Goal: Task Accomplishment & Management: Manage account settings

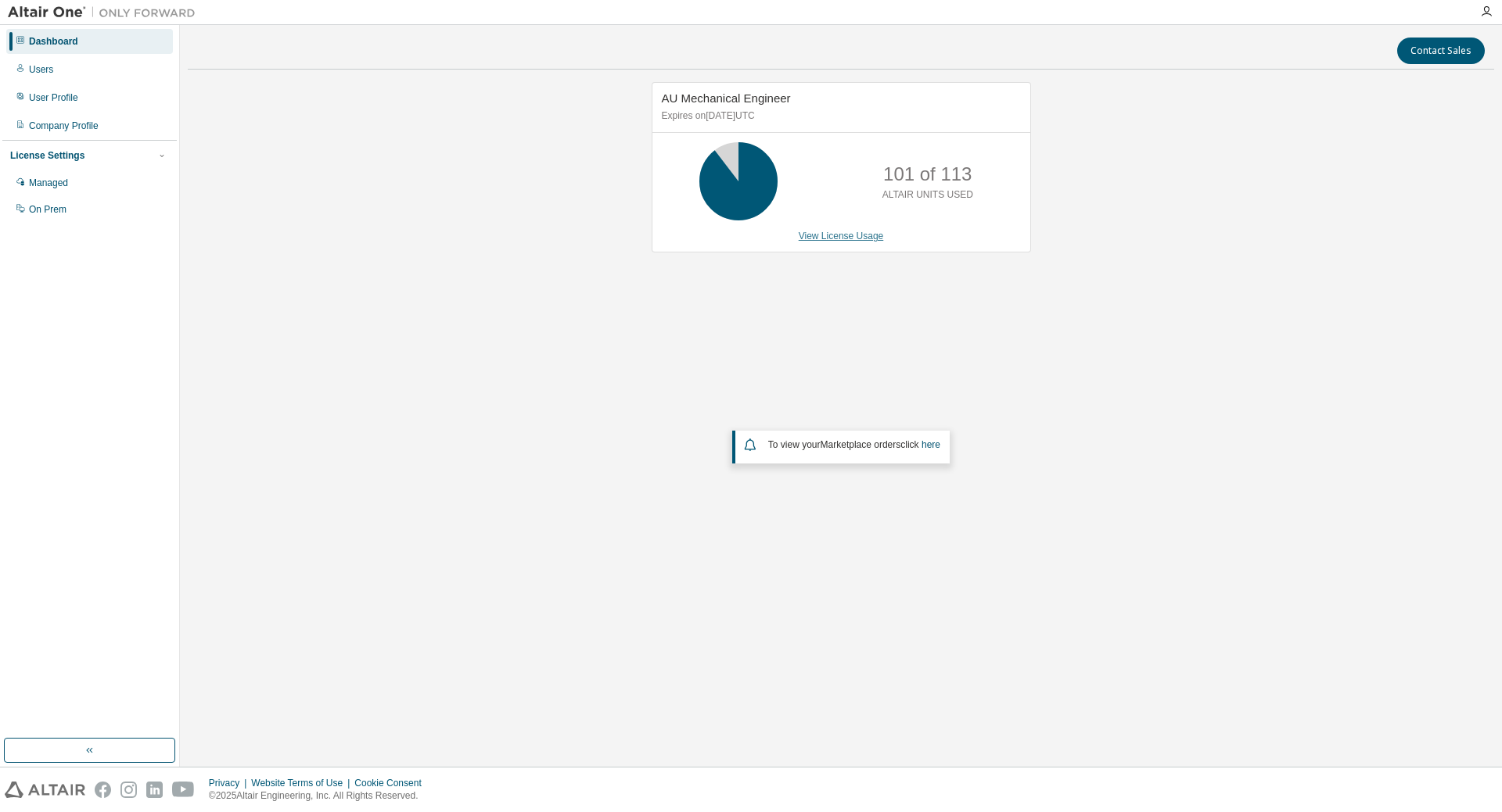
click at [827, 235] on link "View License Usage" at bounding box center [840, 236] width 85 height 11
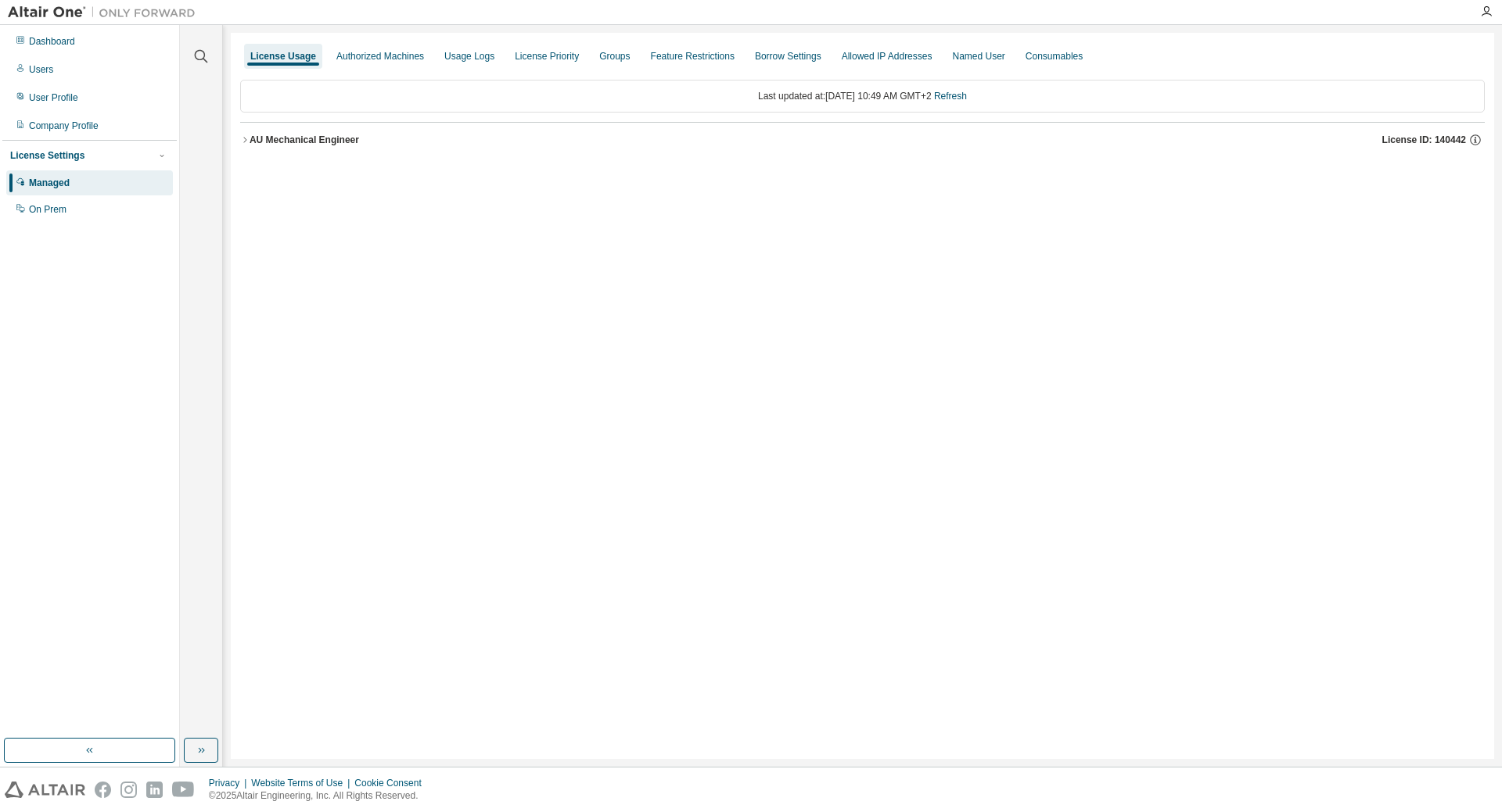
click at [248, 139] on icon "button" at bounding box center [244, 140] width 10 height 10
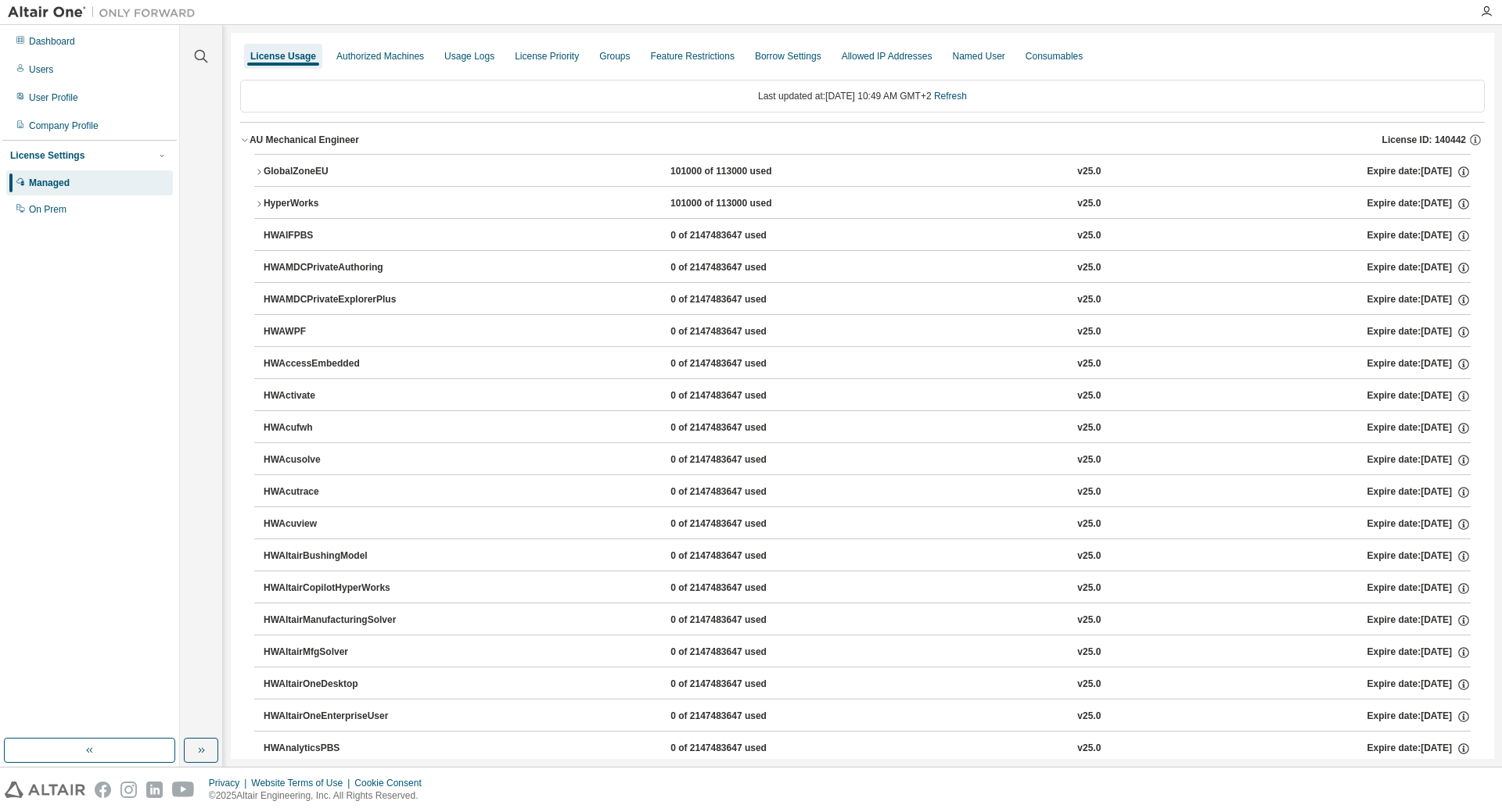
click at [277, 169] on div "GlobalZoneEU" at bounding box center [333, 172] width 141 height 14
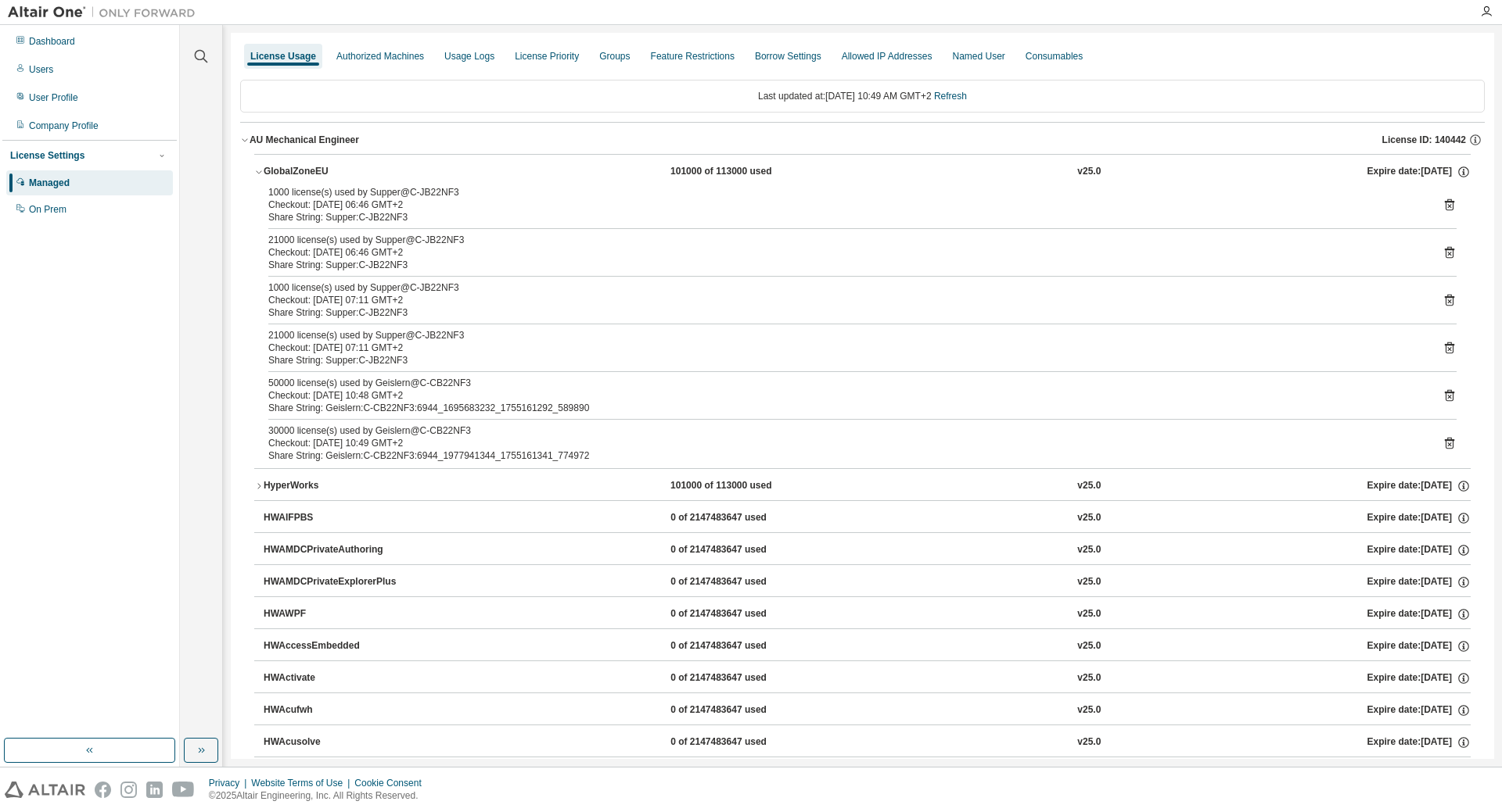
click at [264, 172] on div "GlobalZoneEU" at bounding box center [333, 172] width 141 height 14
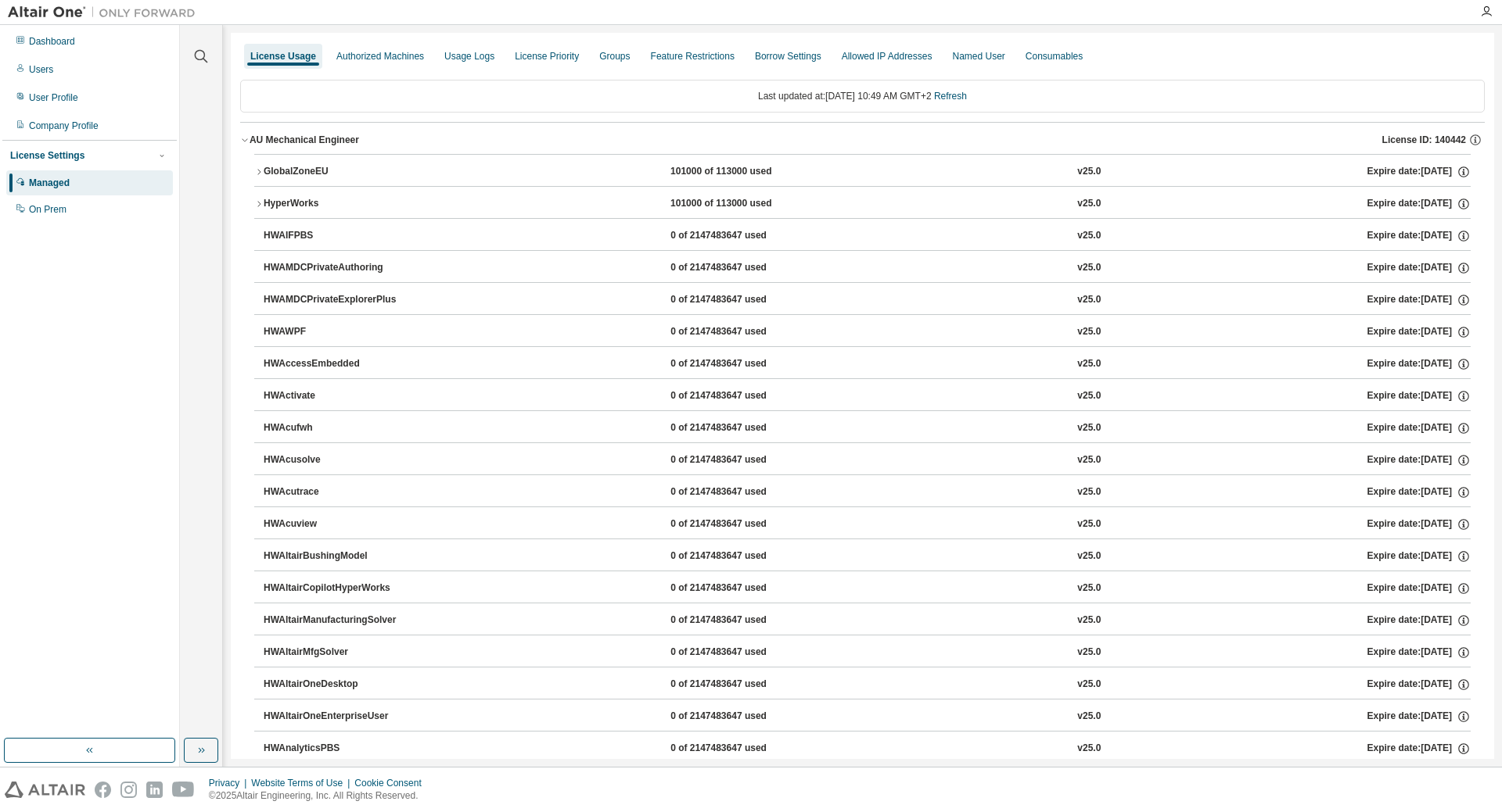
click at [277, 174] on div "GlobalZoneEU" at bounding box center [333, 172] width 141 height 14
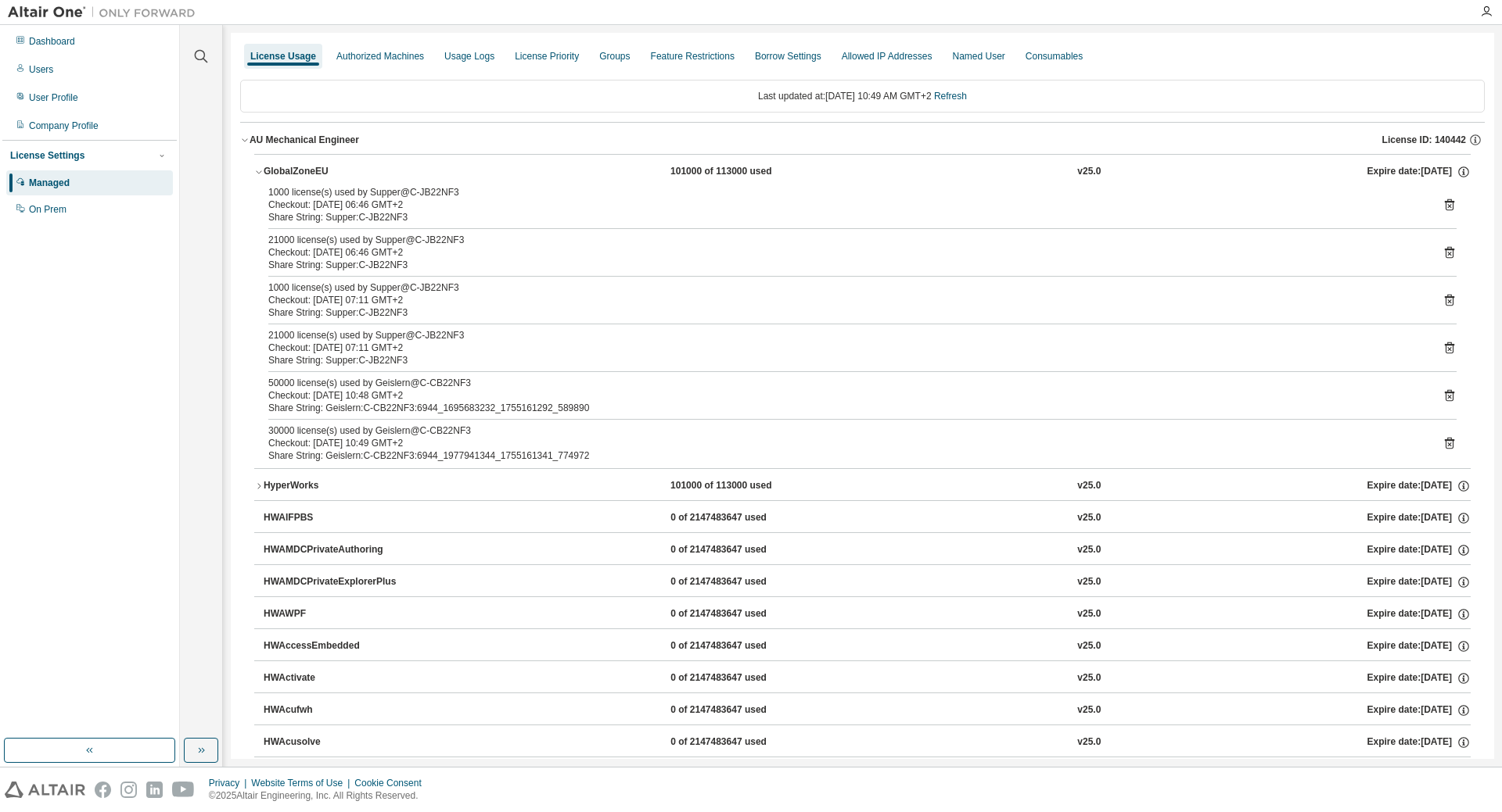
click at [266, 136] on div "AU Mechanical Engineer" at bounding box center [304, 140] width 109 height 12
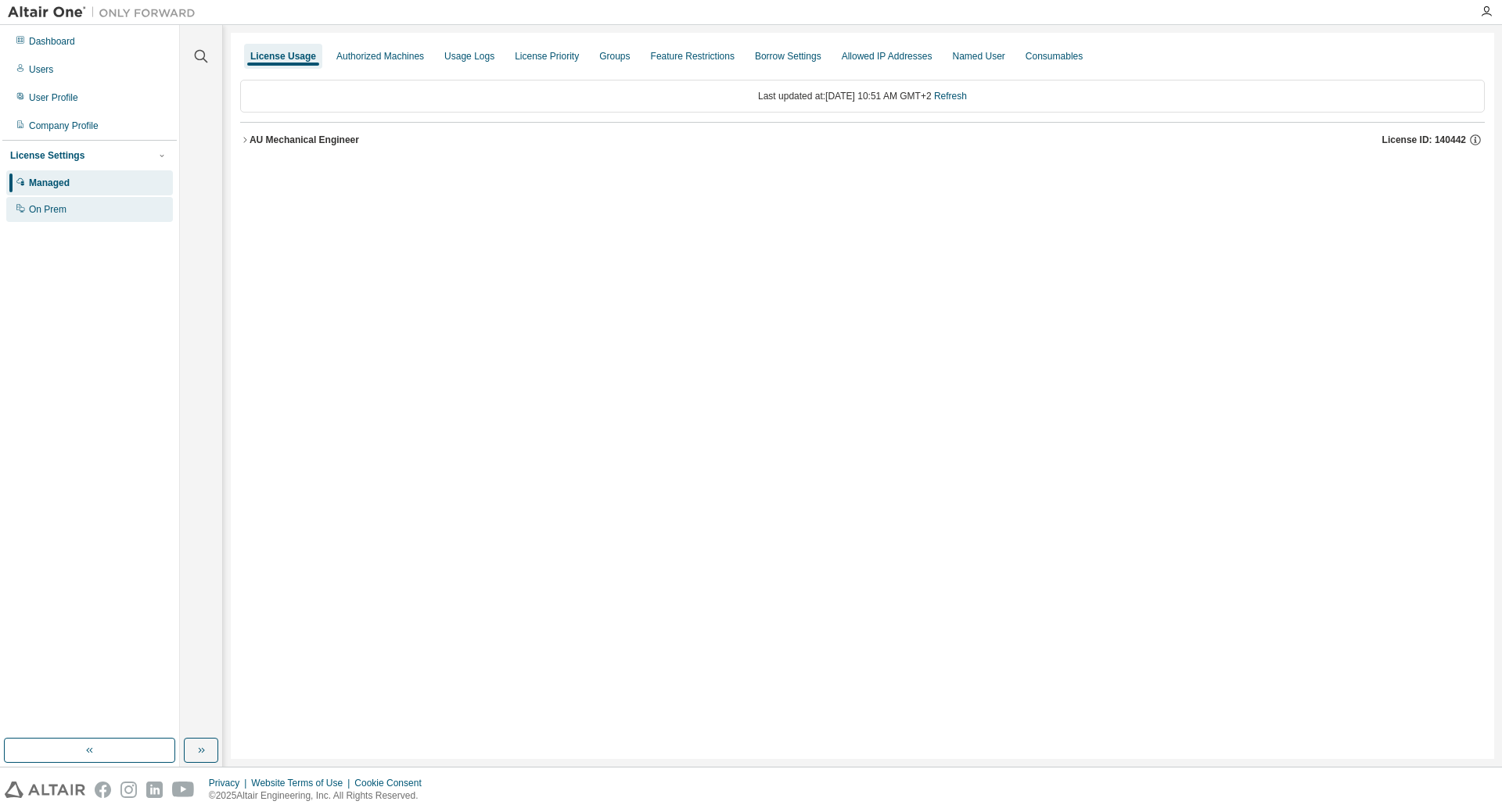
click at [38, 207] on div "On Prem" at bounding box center [47, 209] width 38 height 12
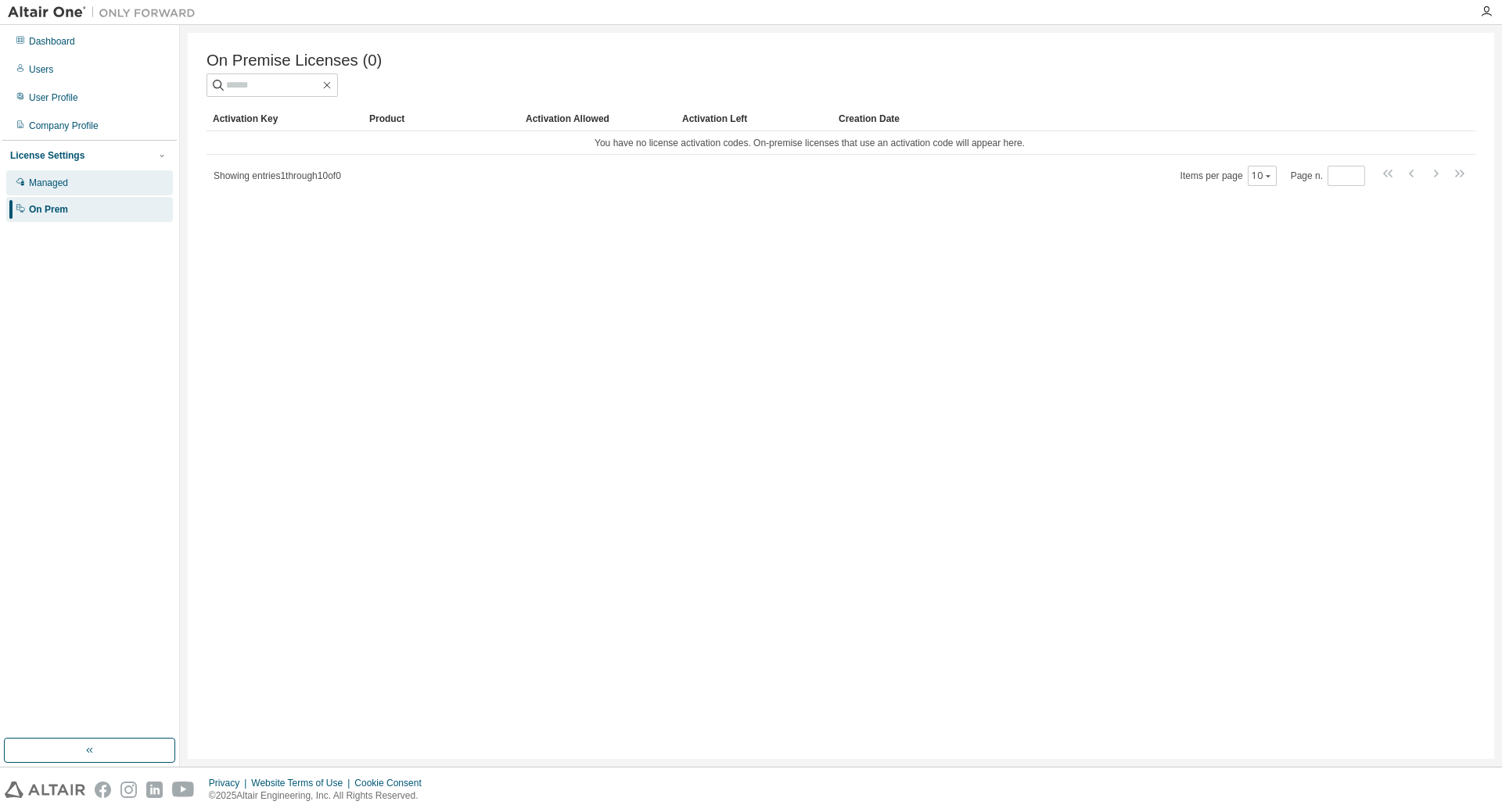
click at [52, 182] on div "Managed" at bounding box center [48, 183] width 39 height 12
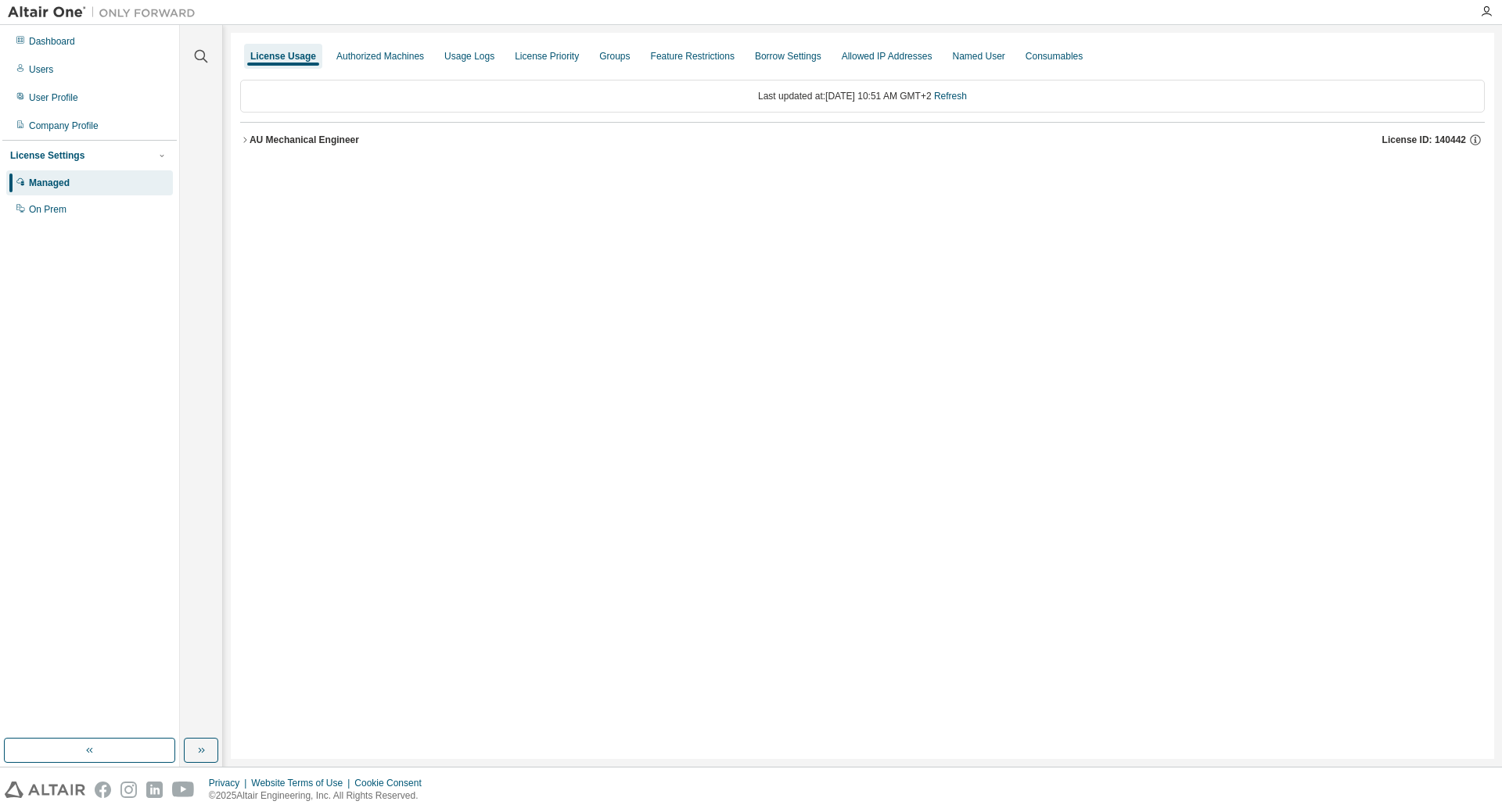
click at [254, 136] on div "AU Mechanical Engineer" at bounding box center [304, 140] width 109 height 12
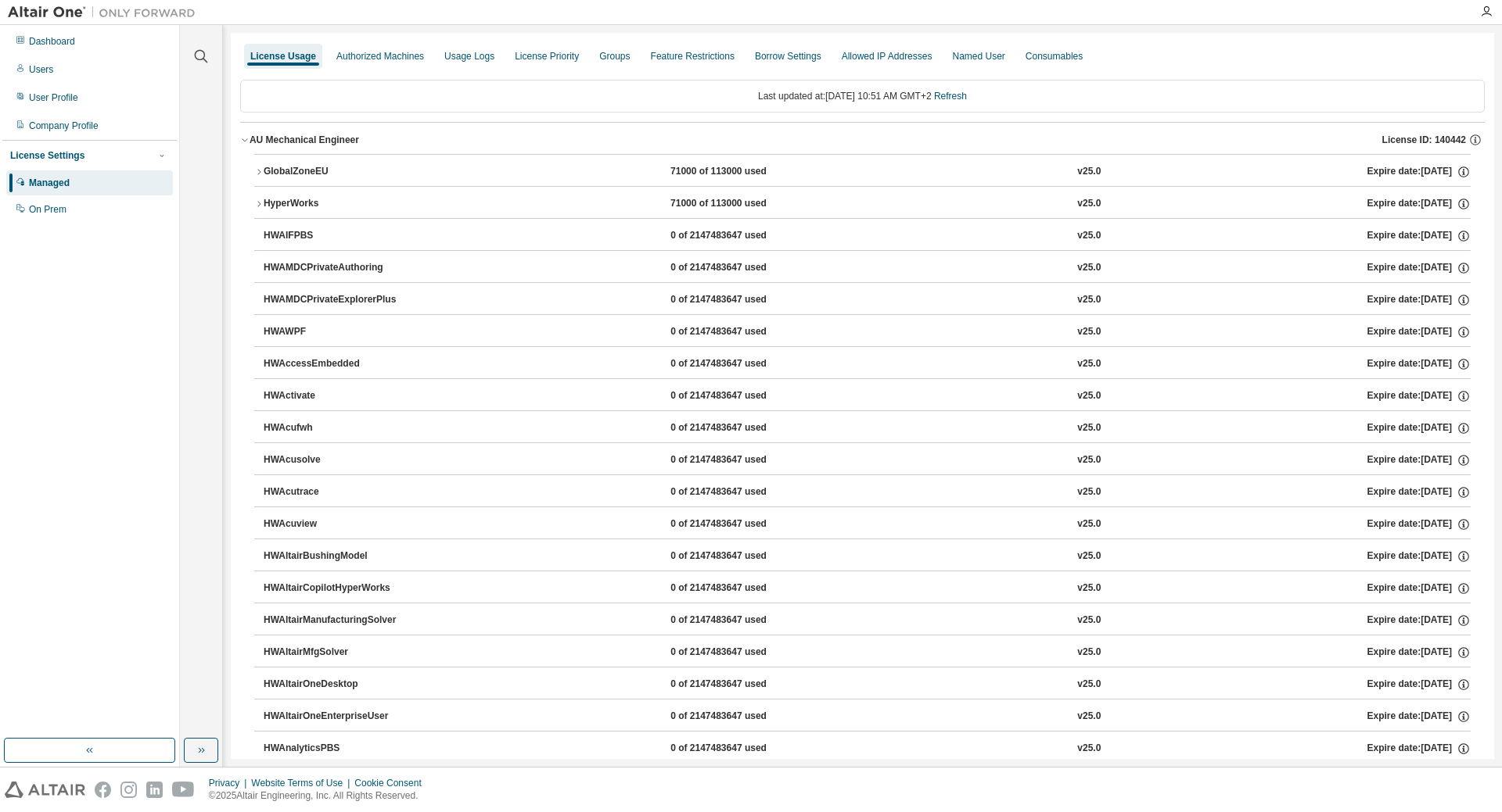
click at [258, 206] on icon "button" at bounding box center [258, 204] width 10 height 10
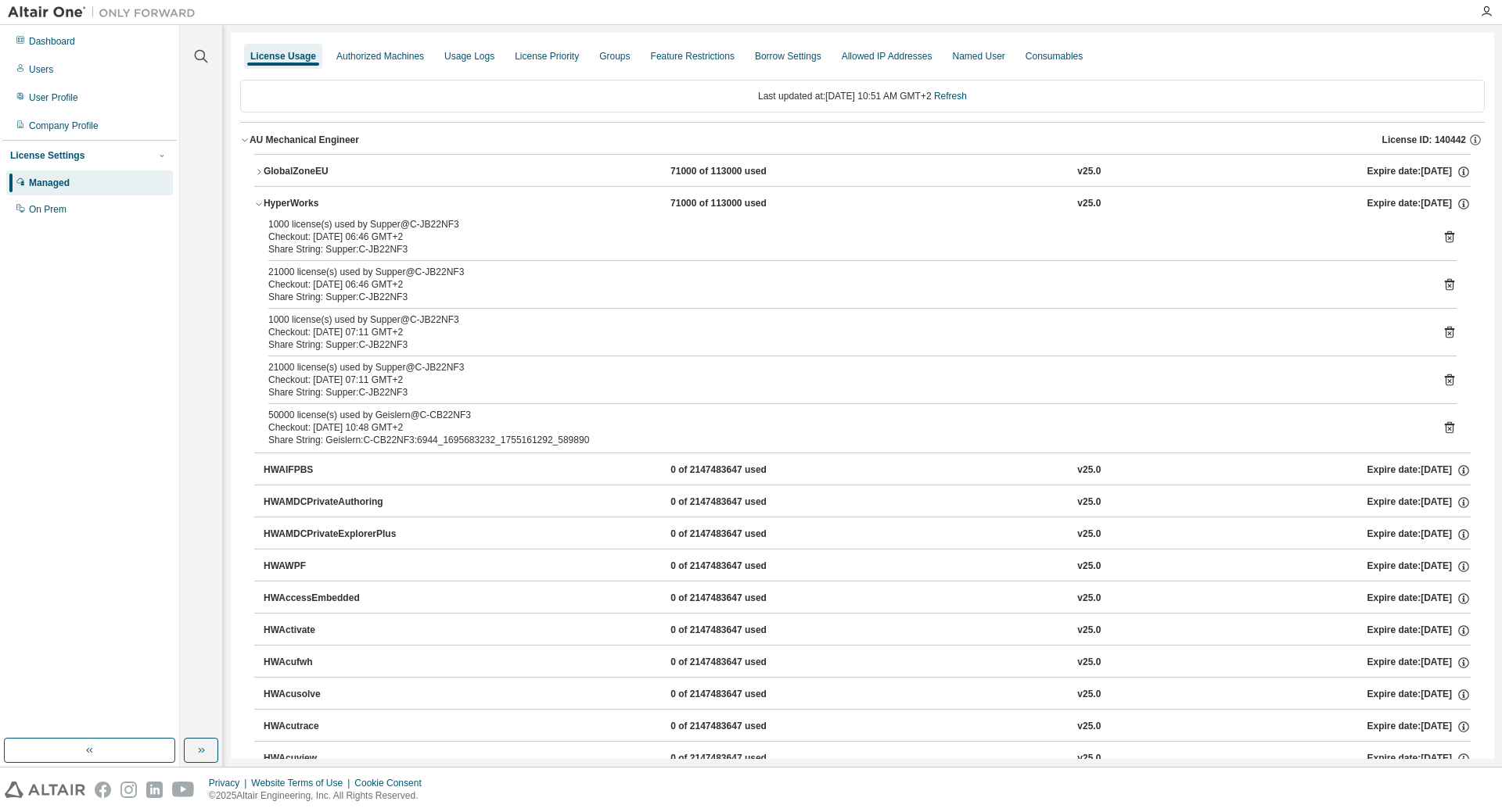
click at [258, 206] on icon "button" at bounding box center [258, 204] width 10 height 10
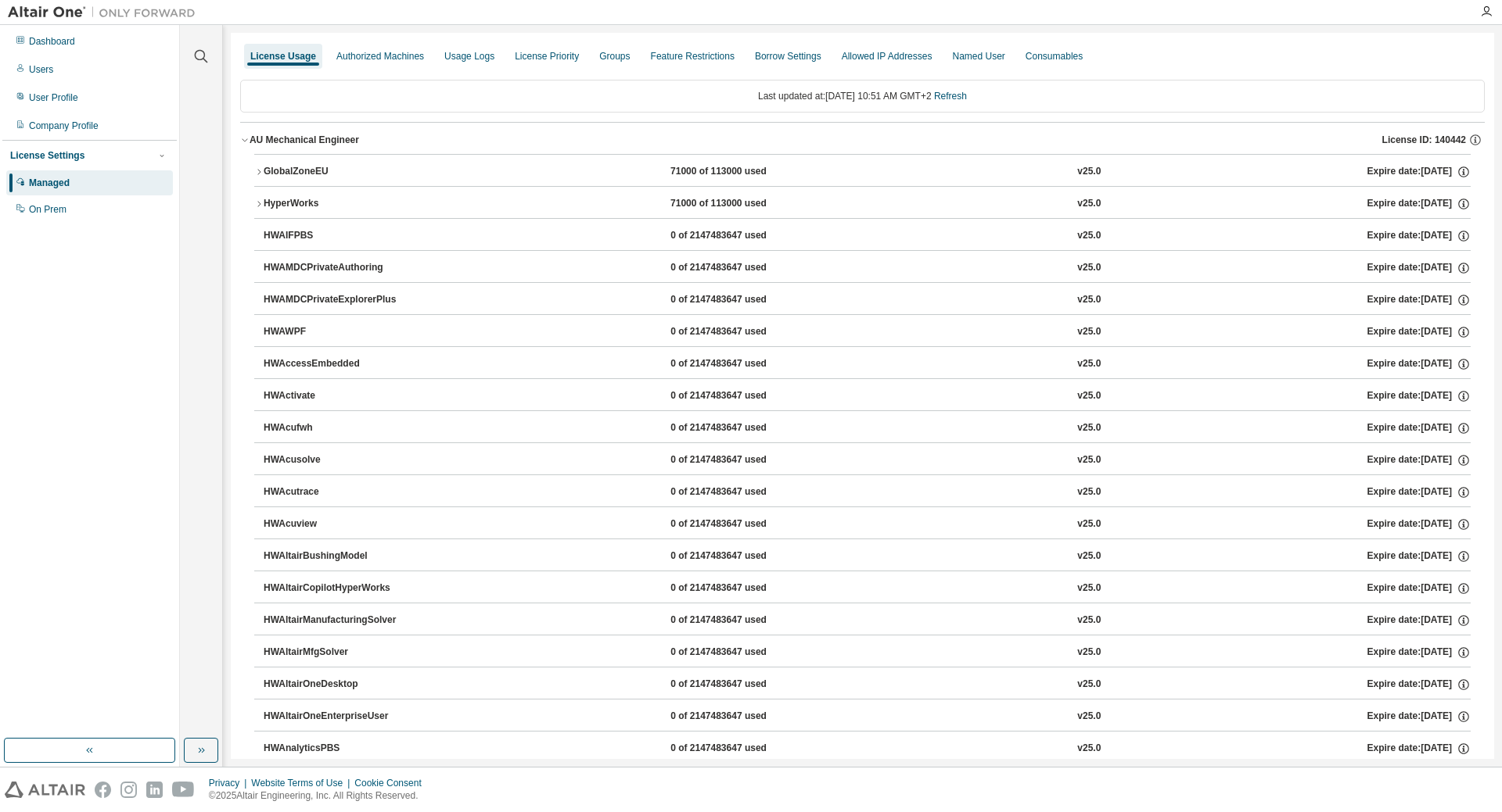
click at [261, 173] on icon "button" at bounding box center [258, 172] width 10 height 10
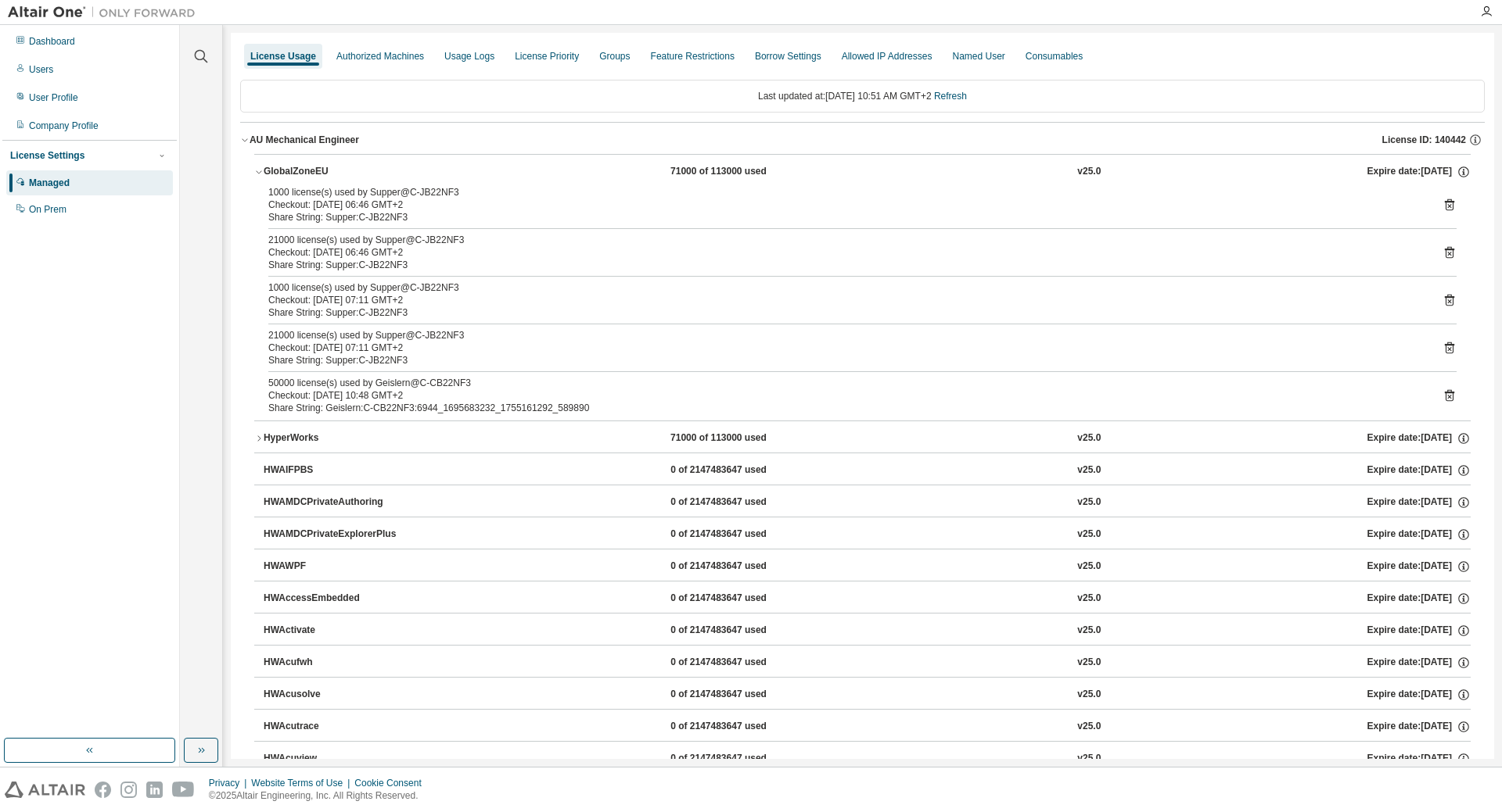
click at [261, 171] on icon "button" at bounding box center [258, 172] width 10 height 10
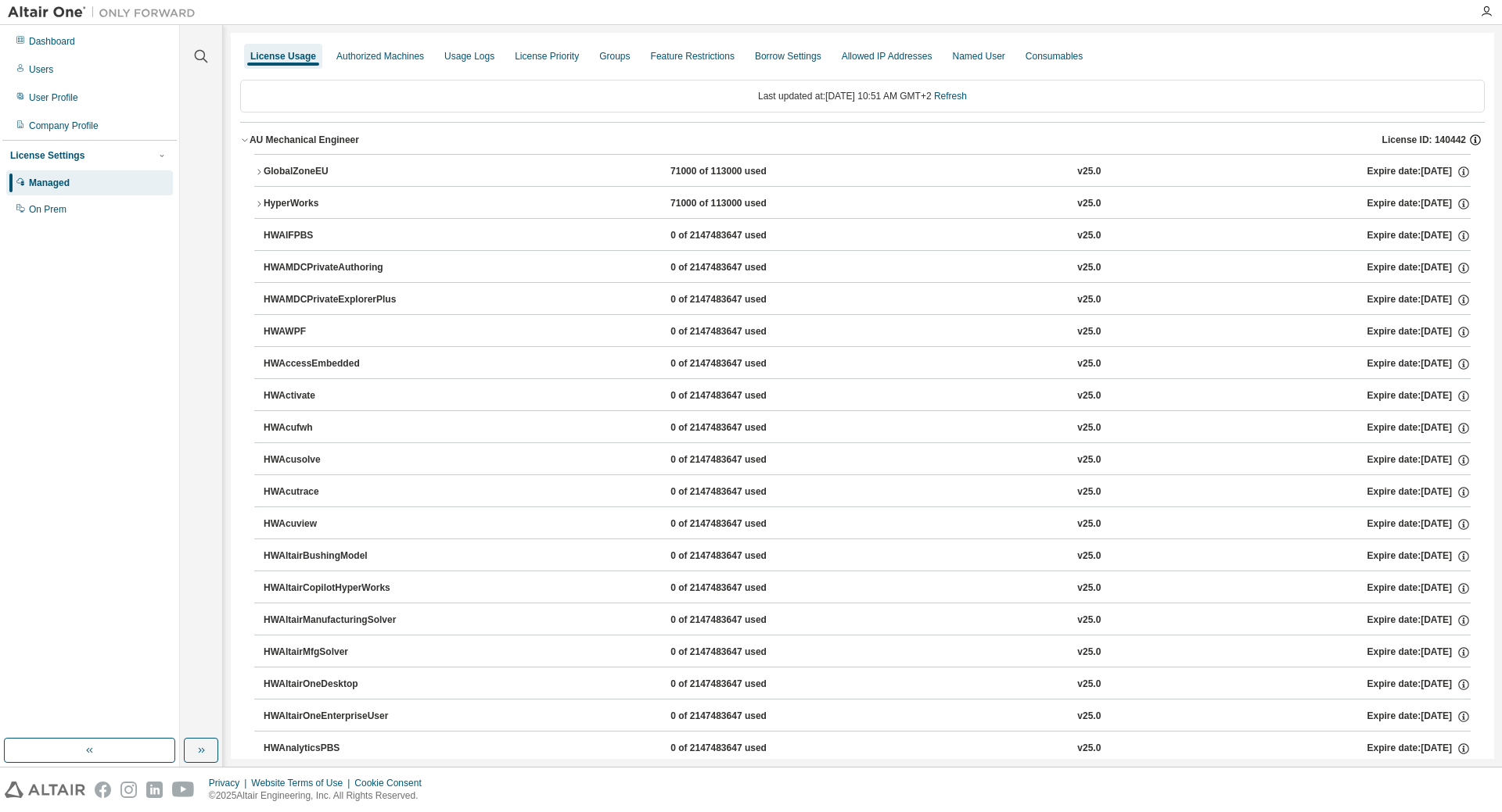
click at [1476, 143] on icon "button" at bounding box center [1475, 141] width 3 height 4
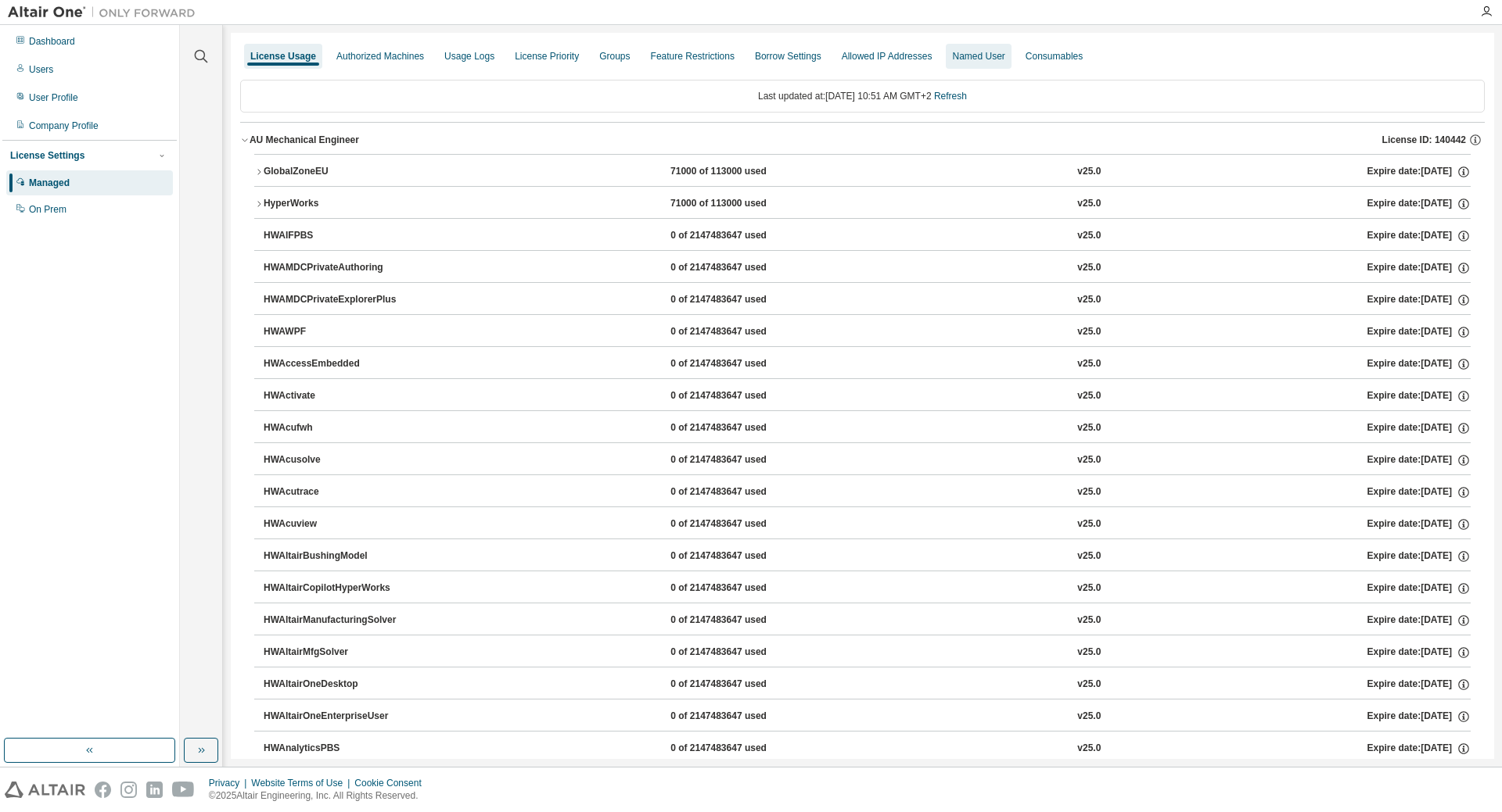
click at [955, 55] on div "Named User" at bounding box center [979, 56] width 53 height 12
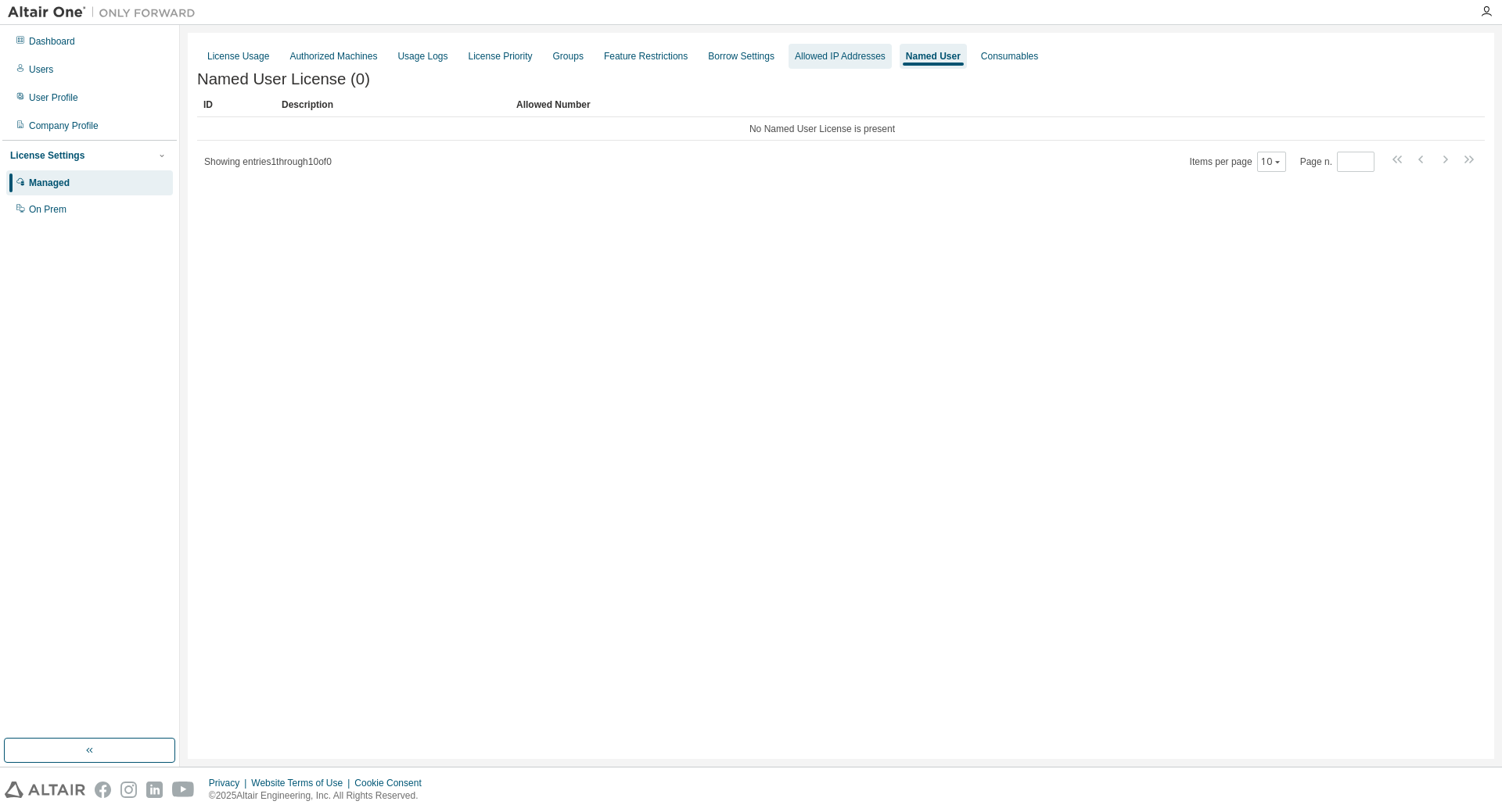
click at [830, 58] on div "Allowed IP Addresses" at bounding box center [840, 56] width 91 height 12
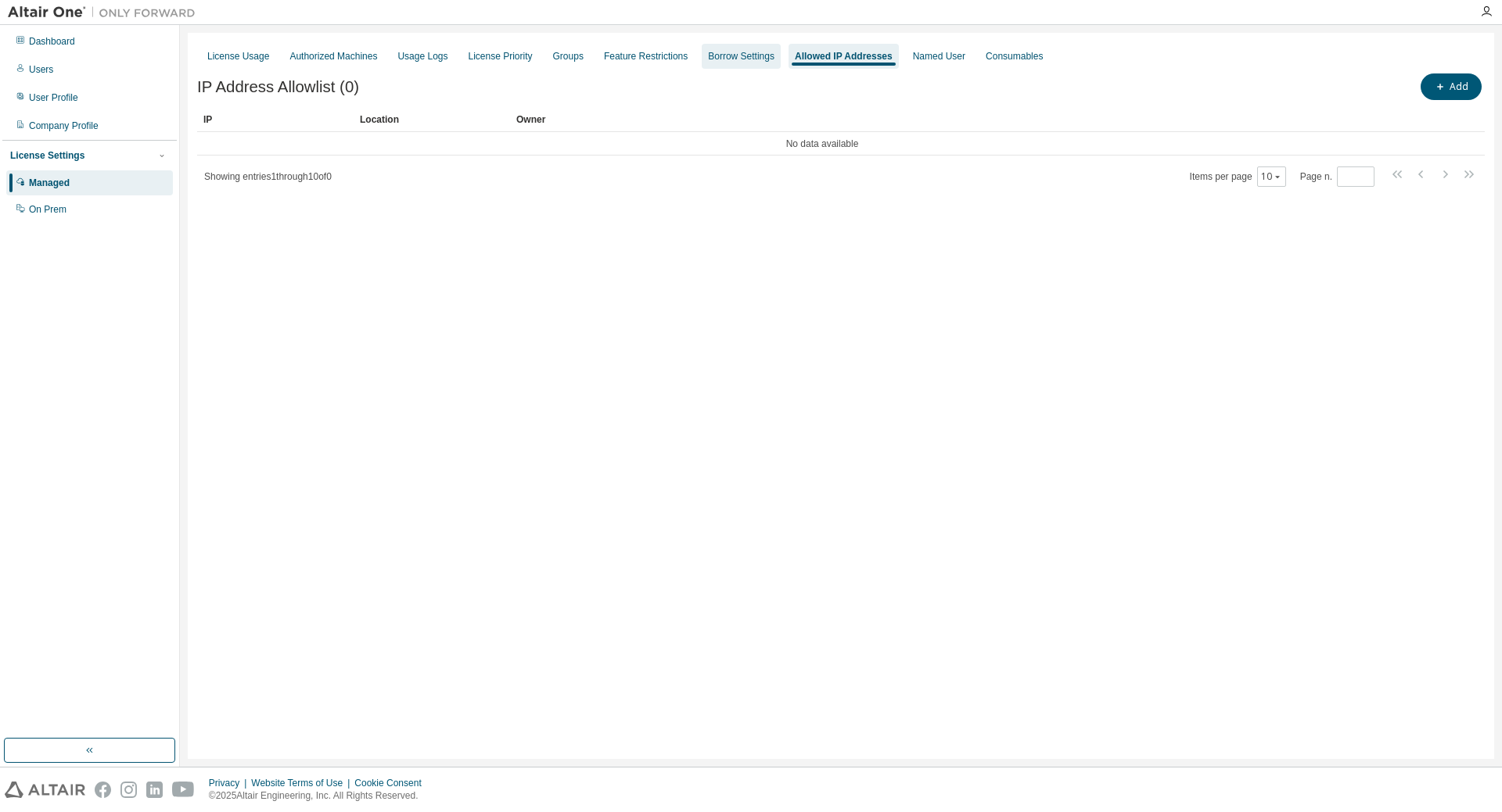
click at [722, 61] on div "Borrow Settings" at bounding box center [741, 56] width 67 height 12
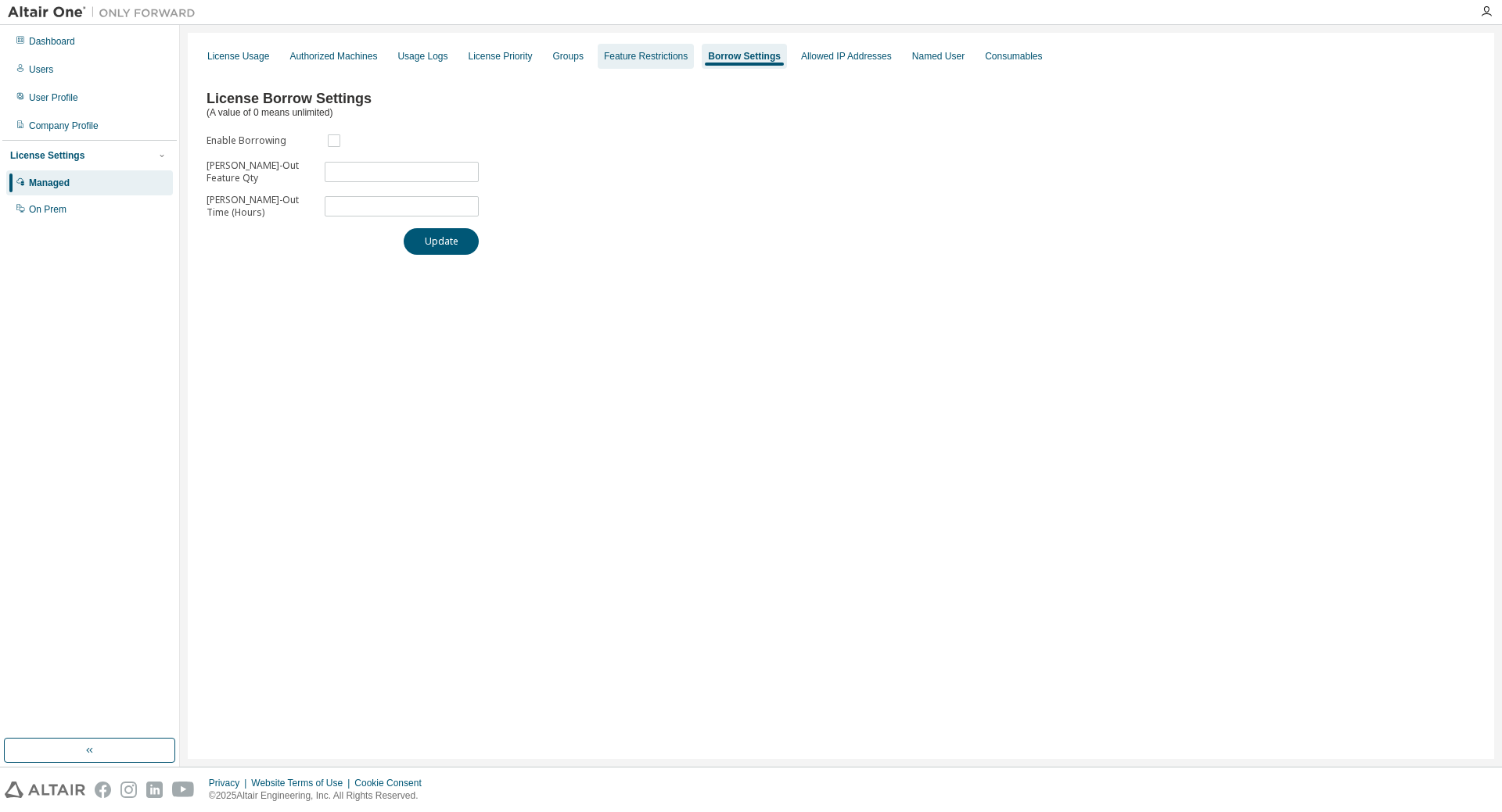
click at [636, 54] on div "Feature Restrictions" at bounding box center [646, 56] width 84 height 12
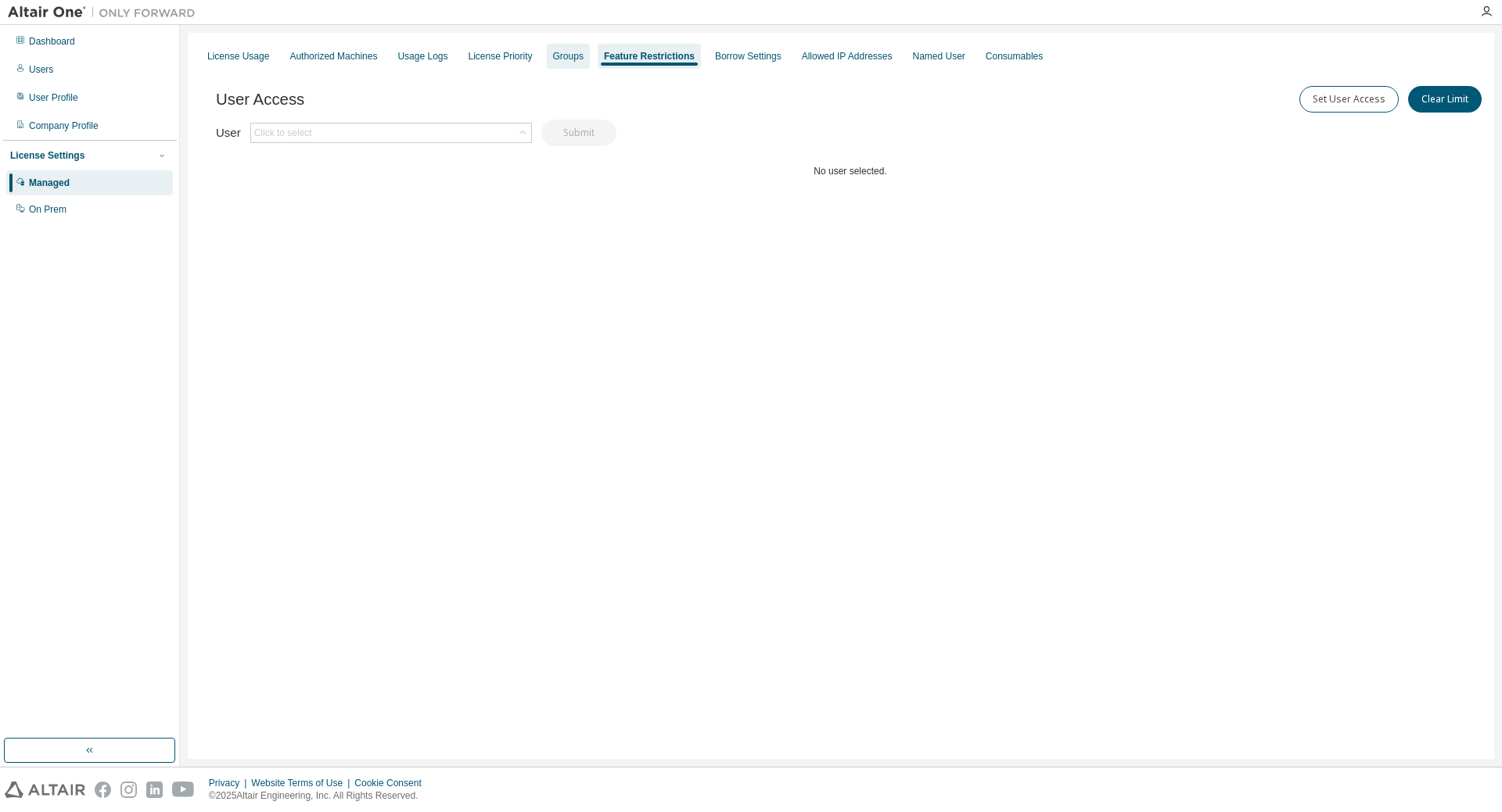
click at [553, 57] on div "Groups" at bounding box center [568, 56] width 31 height 12
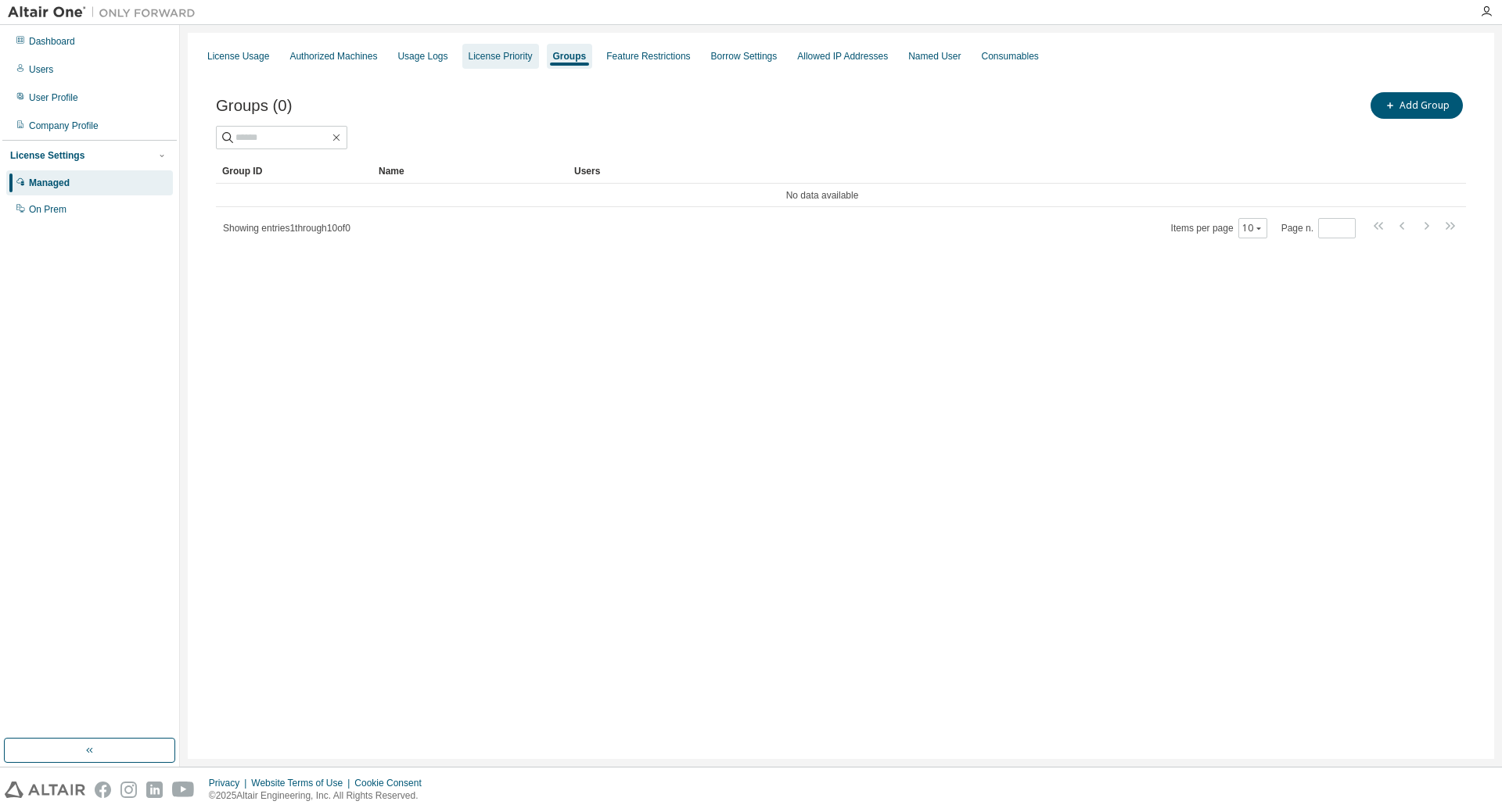
click at [480, 60] on div "License Priority" at bounding box center [500, 56] width 64 height 12
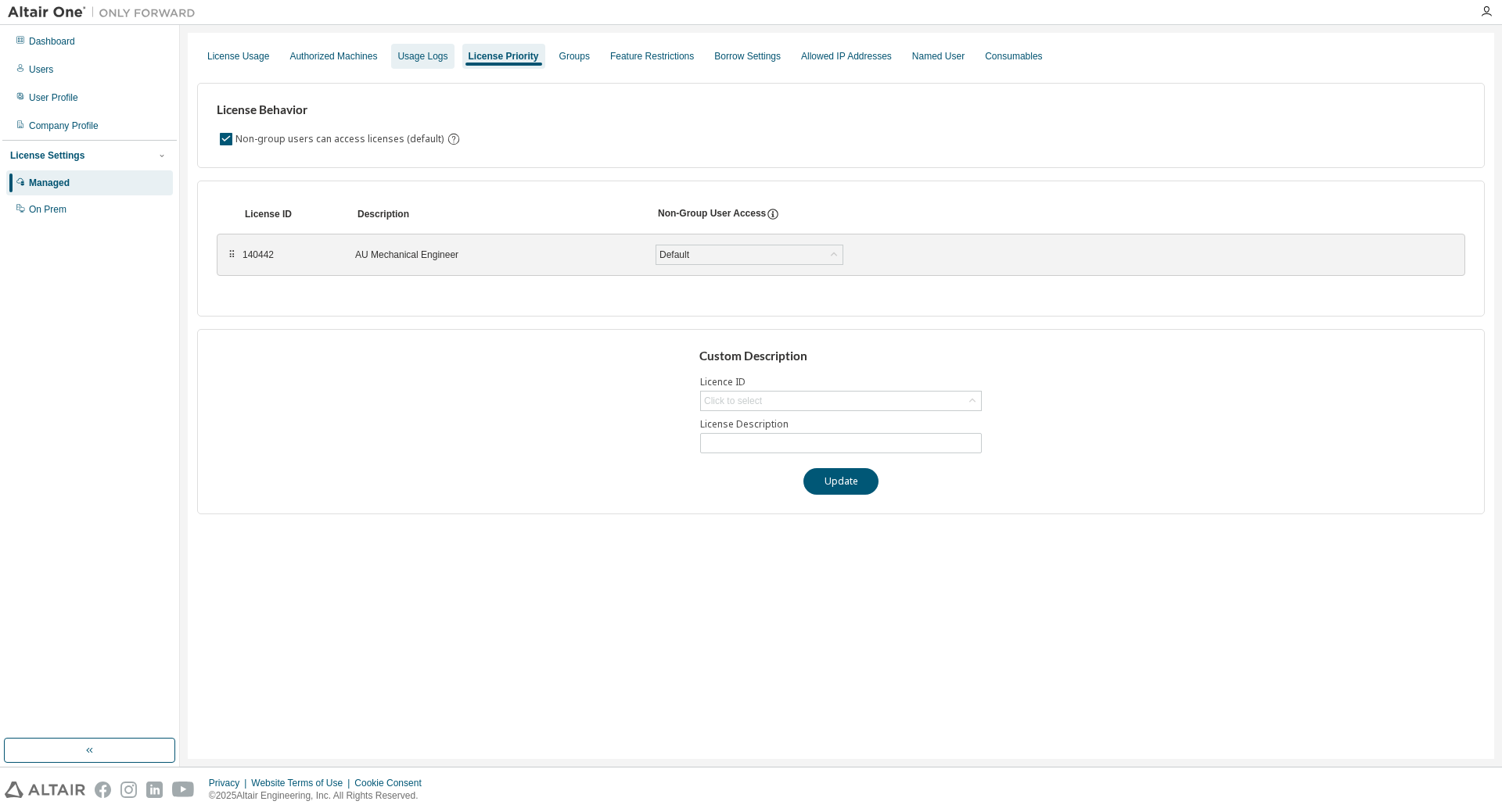
click at [421, 52] on div "Usage Logs" at bounding box center [422, 56] width 50 height 12
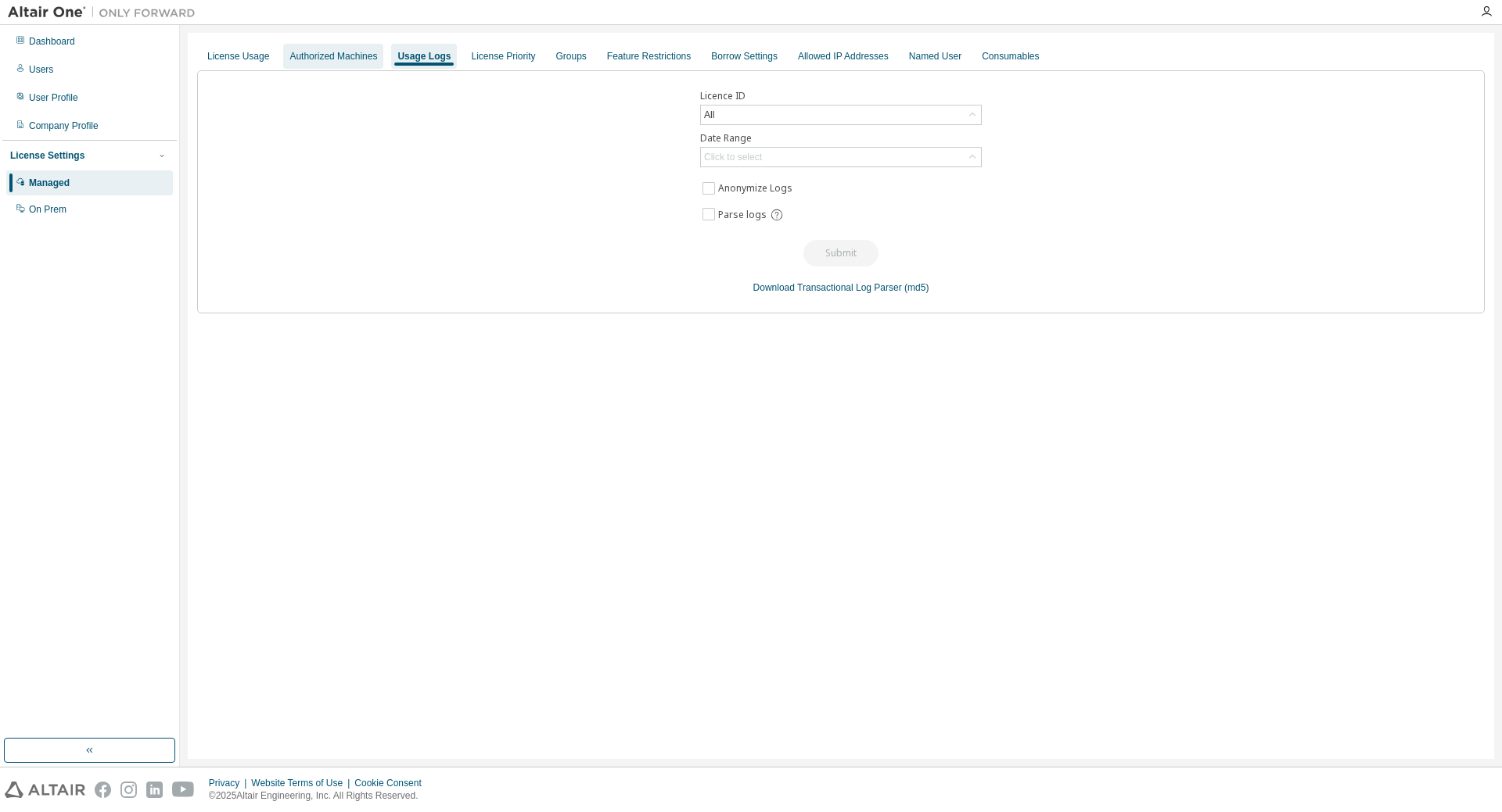
click at [344, 58] on div "Authorized Machines" at bounding box center [333, 56] width 88 height 12
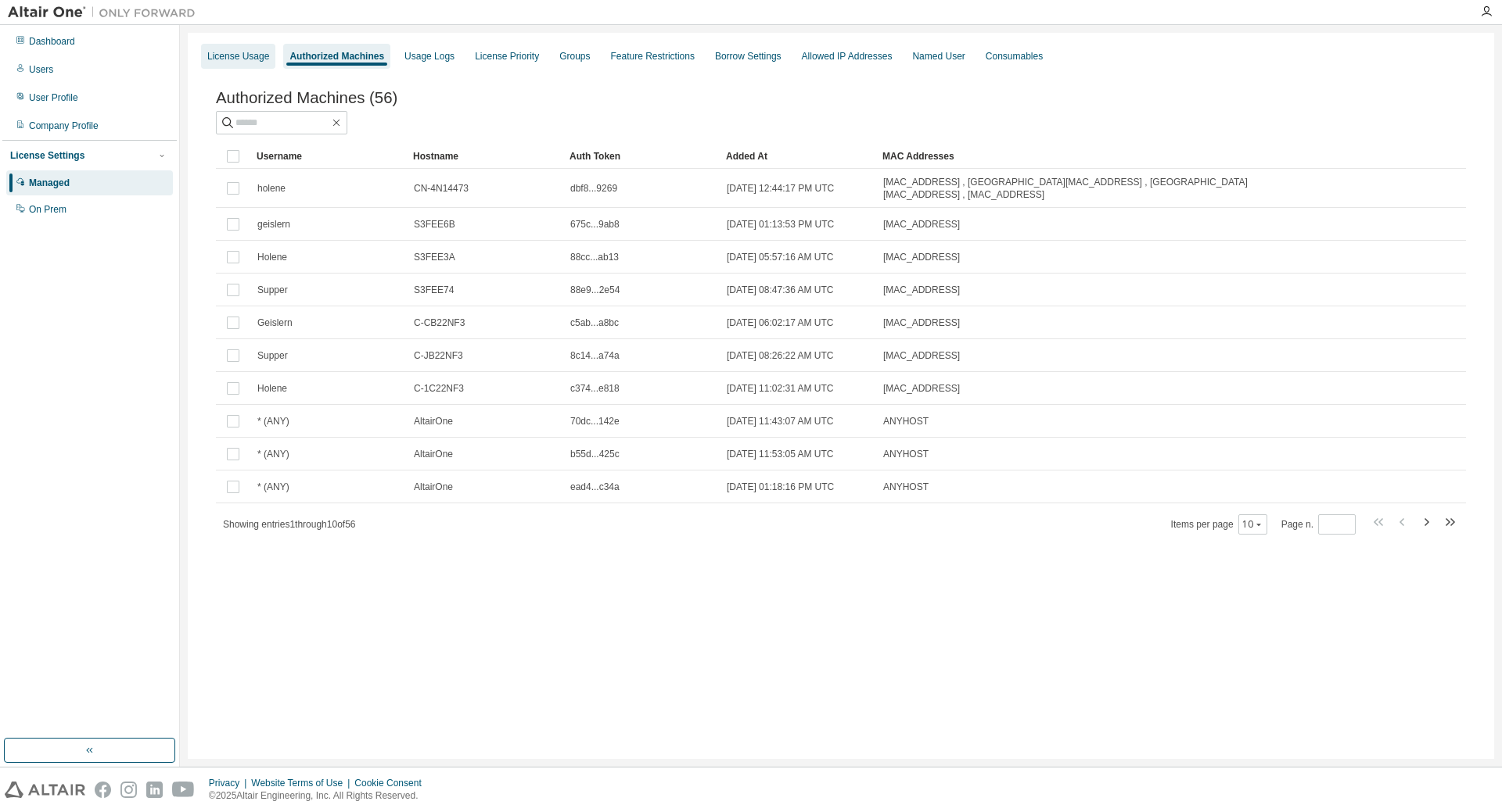
click at [246, 55] on div "License Usage" at bounding box center [238, 56] width 62 height 12
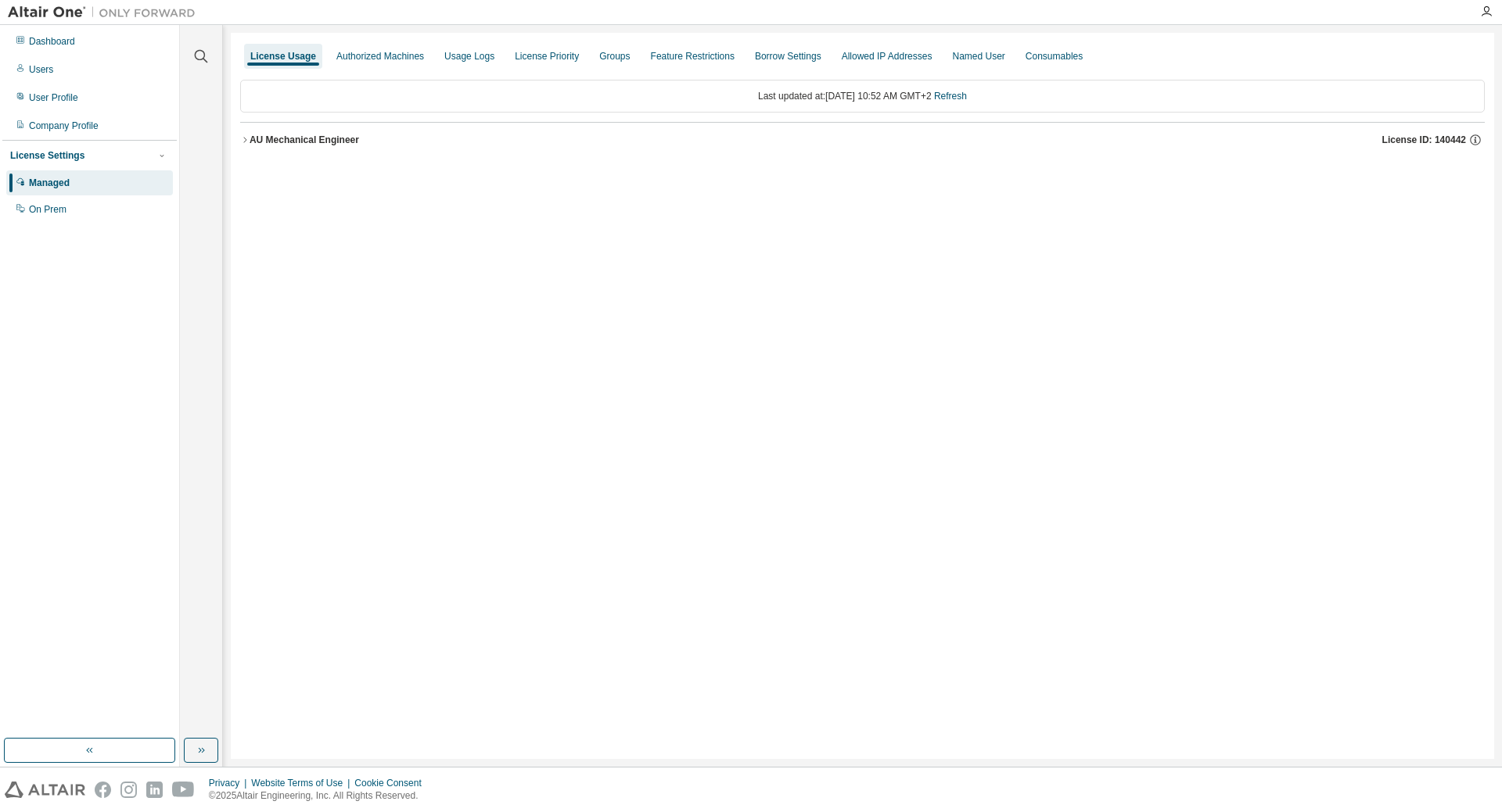
click at [277, 140] on div "AU Mechanical Engineer" at bounding box center [304, 140] width 109 height 12
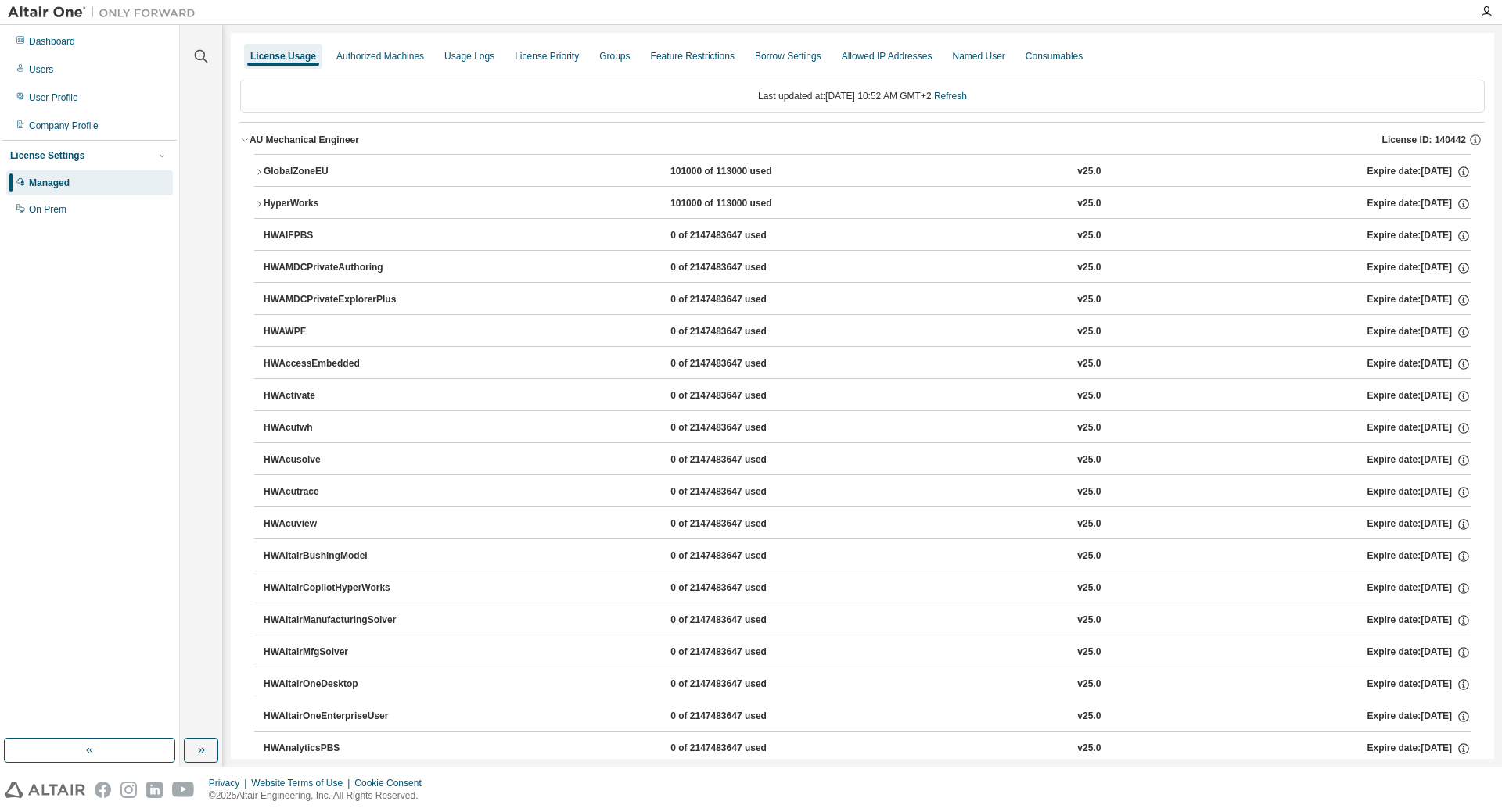
click at [290, 169] on div "GlobalZoneEU" at bounding box center [333, 172] width 141 height 14
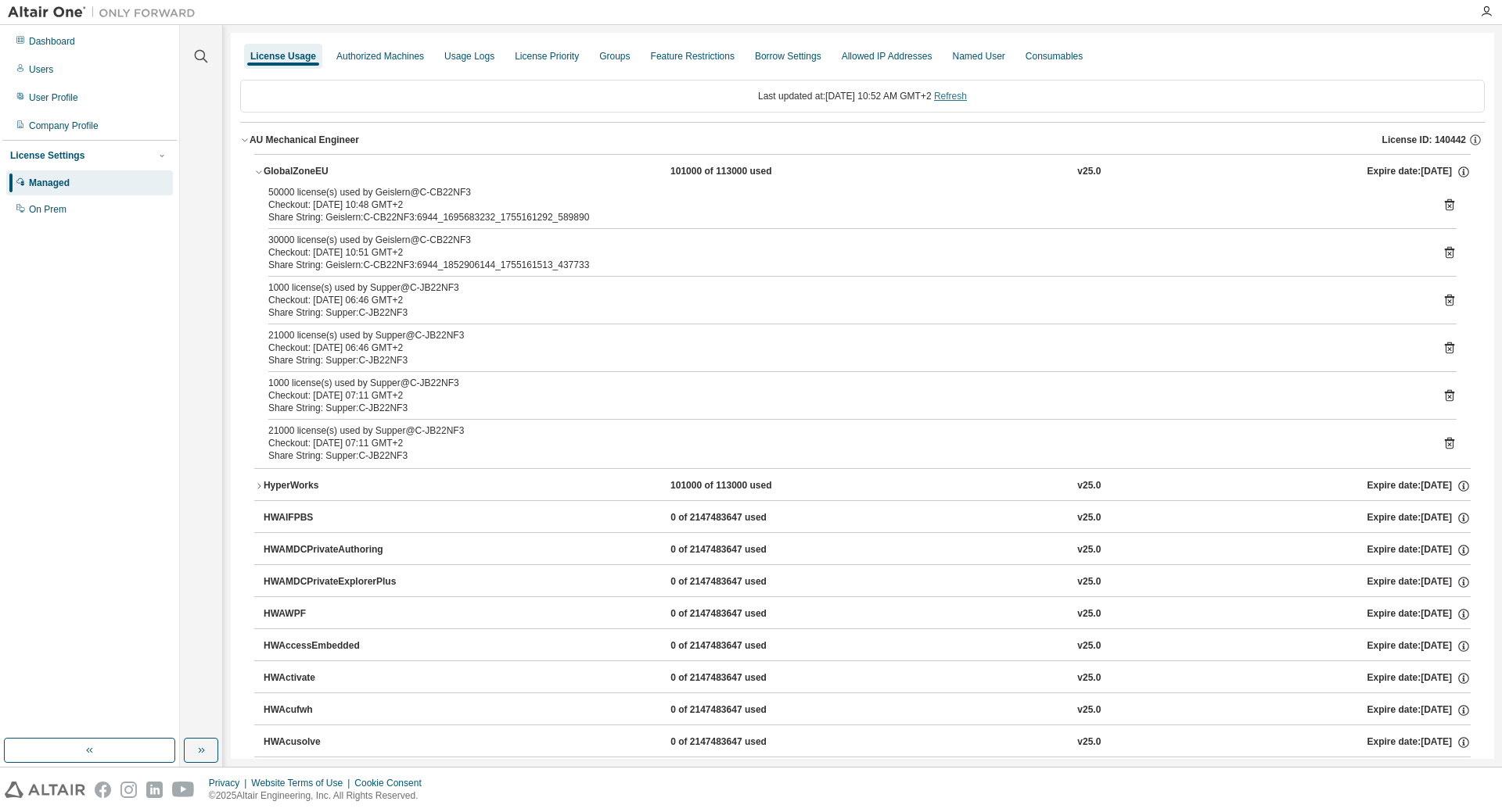
click at [962, 95] on link "Refresh" at bounding box center [951, 96] width 33 height 11
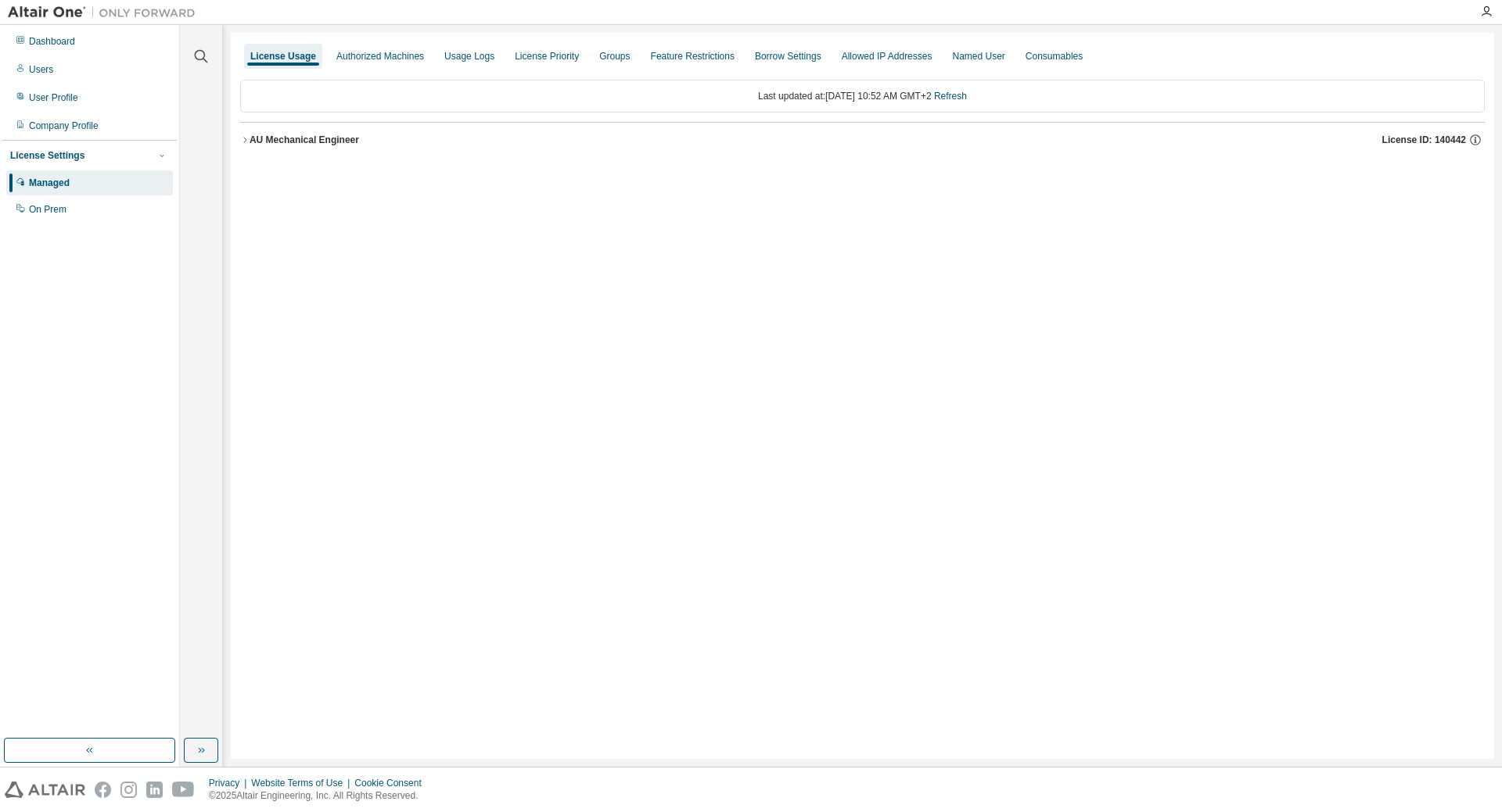
click at [312, 139] on div "AU Mechanical Engineer" at bounding box center [304, 140] width 109 height 12
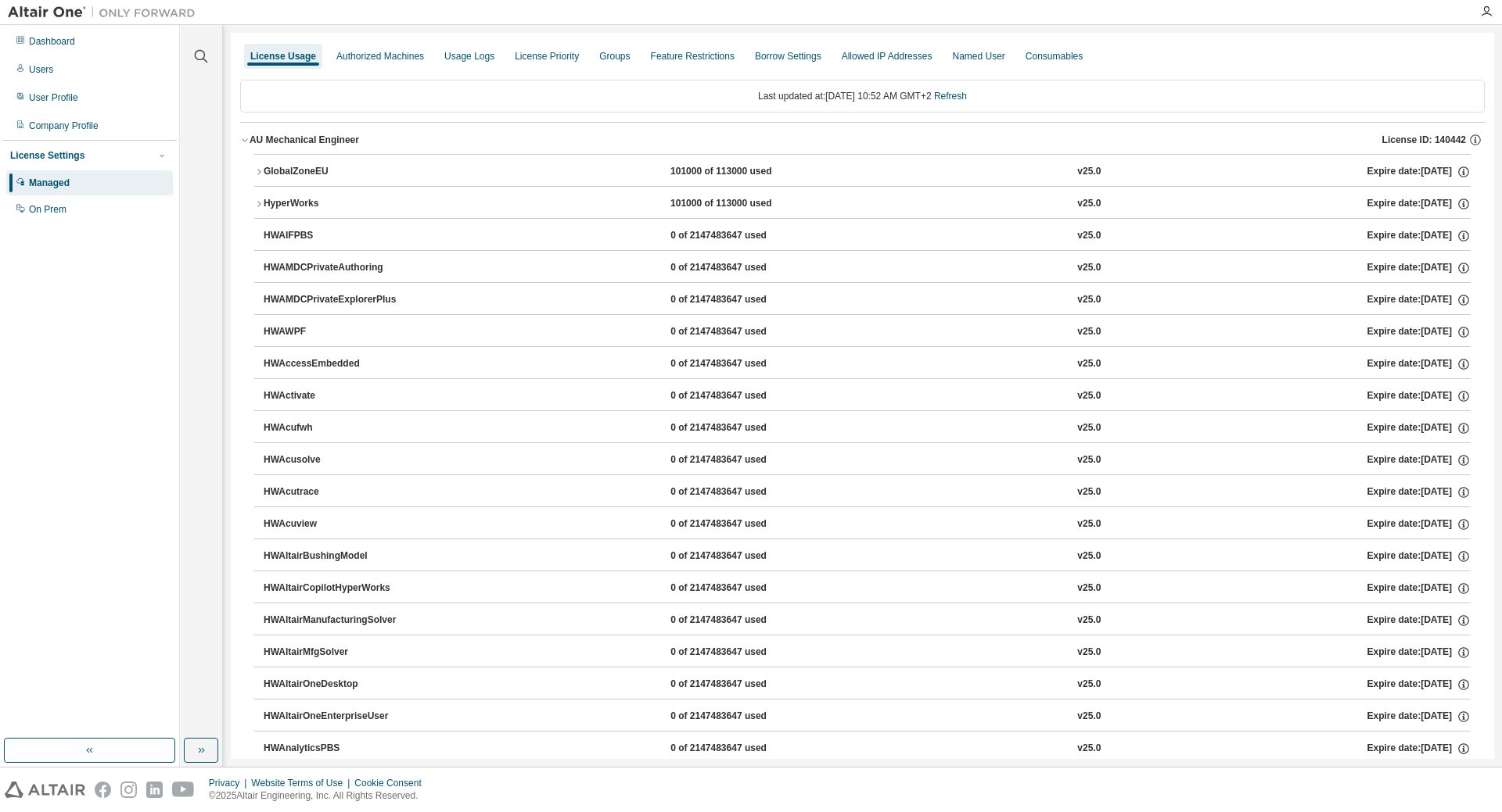
click at [290, 175] on div "GlobalZoneEU" at bounding box center [333, 172] width 141 height 14
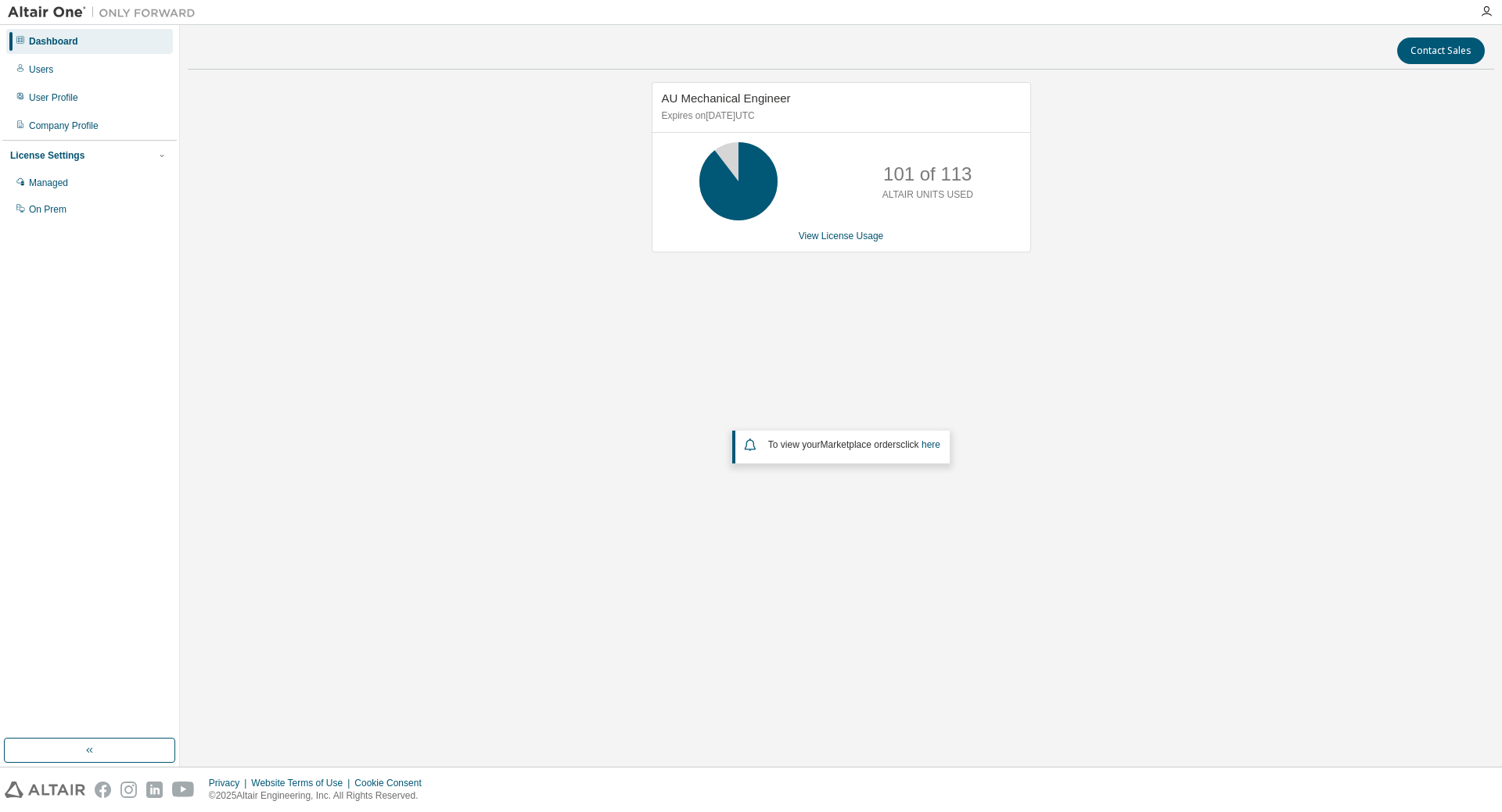
click at [908, 355] on div "AU Mechanical Engineer Expires on April 1, 2026 UTC 101 of 113 ALTAIR UNITS USE…" at bounding box center [840, 346] width 1306 height 528
